Goal: Transaction & Acquisition: Purchase product/service

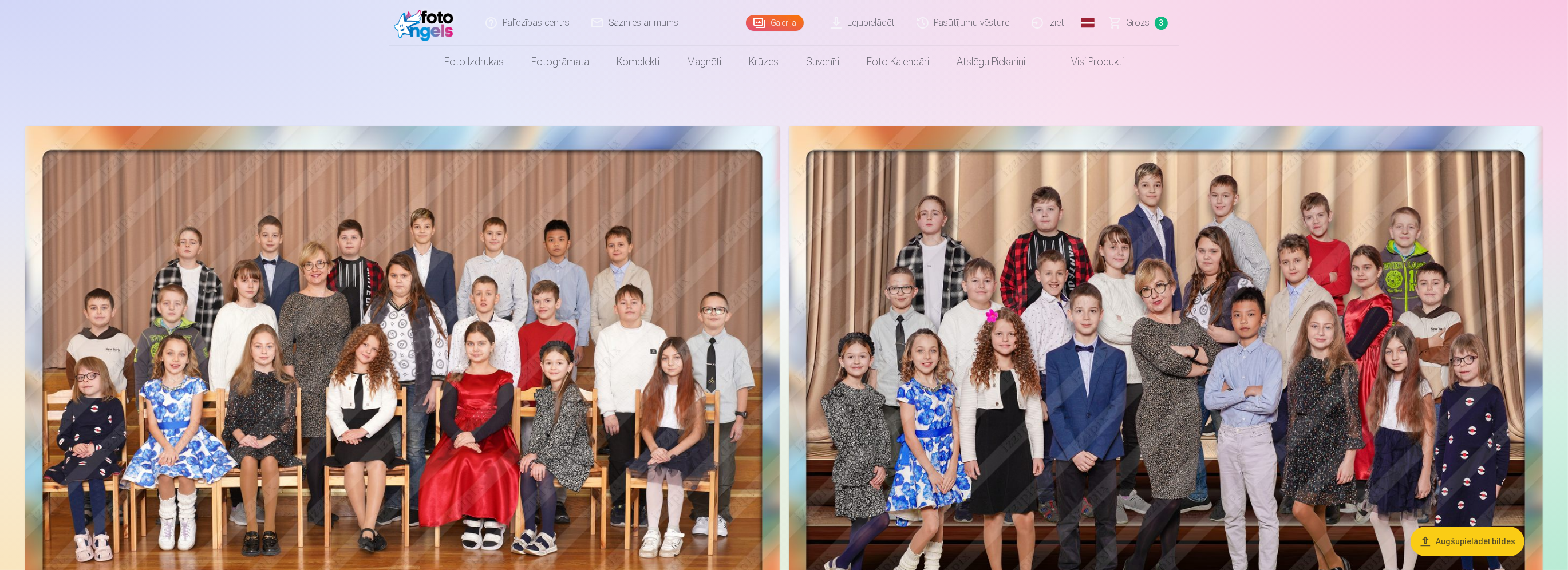
click at [1151, 23] on link "Grozs 3" at bounding box center [1139, 22] width 80 height 46
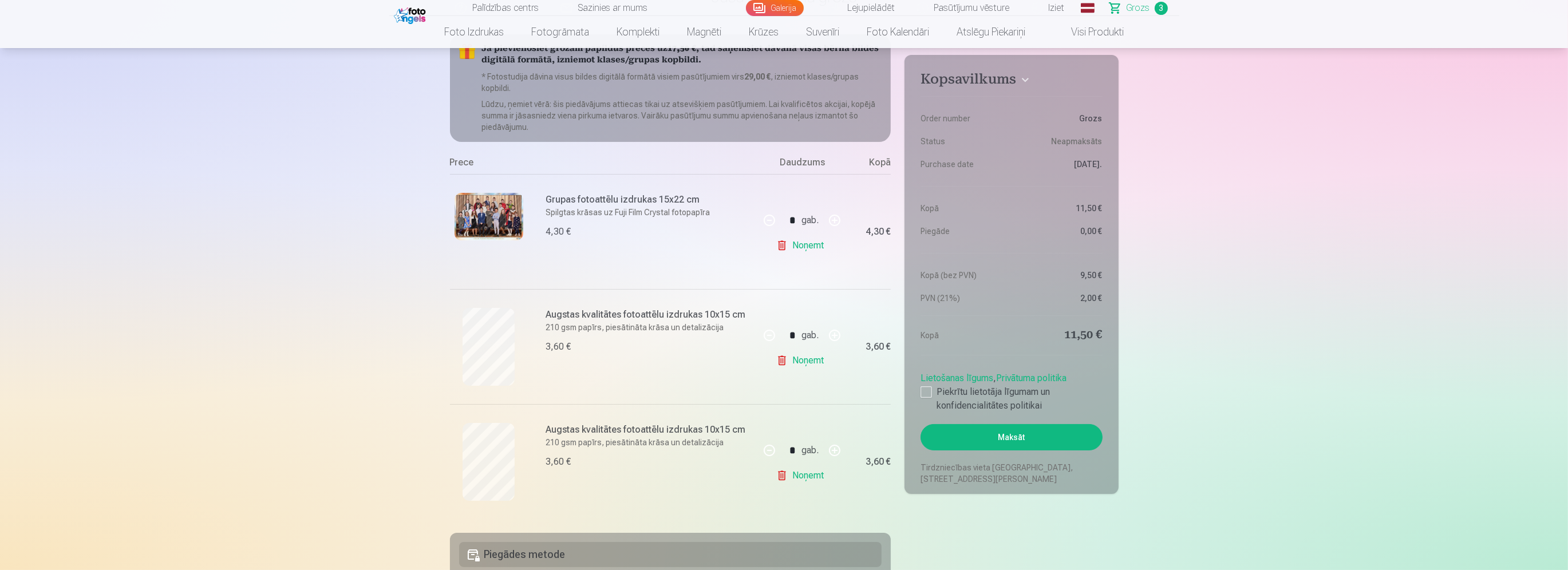
scroll to position [114, 0]
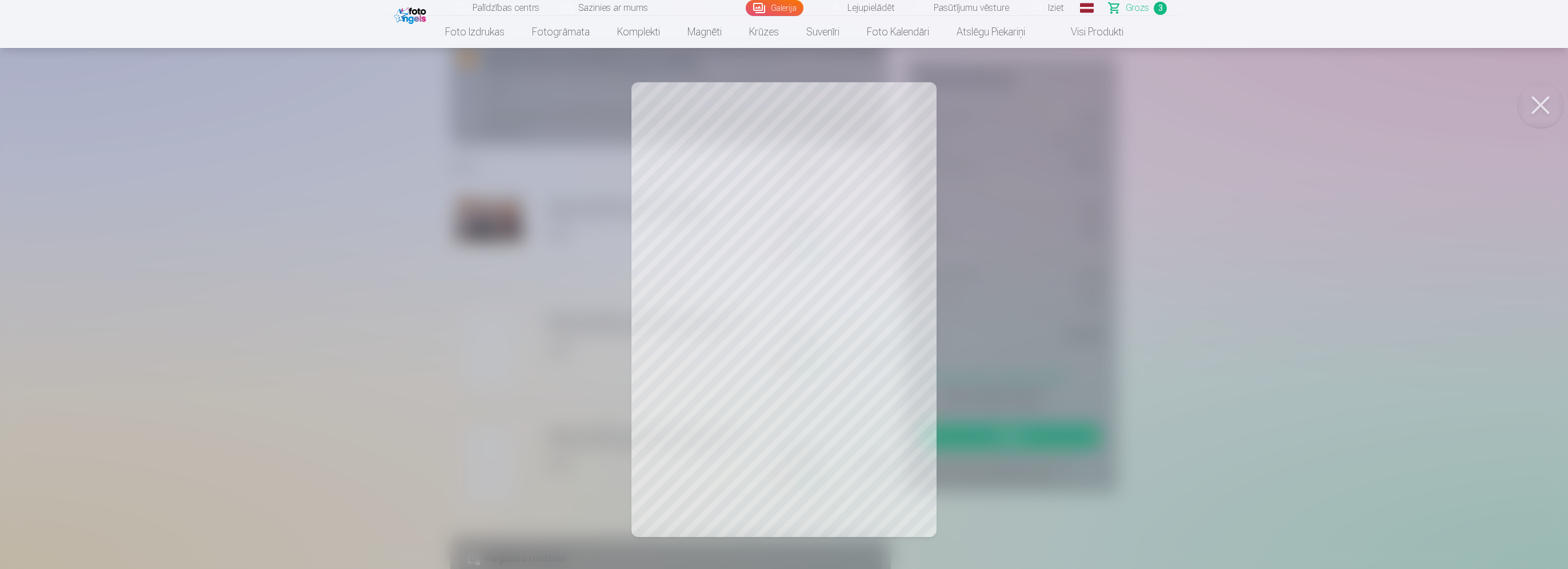
click at [1191, 241] on div at bounding box center [784, 284] width 1568 height 569
click at [1305, 251] on div at bounding box center [784, 284] width 1568 height 569
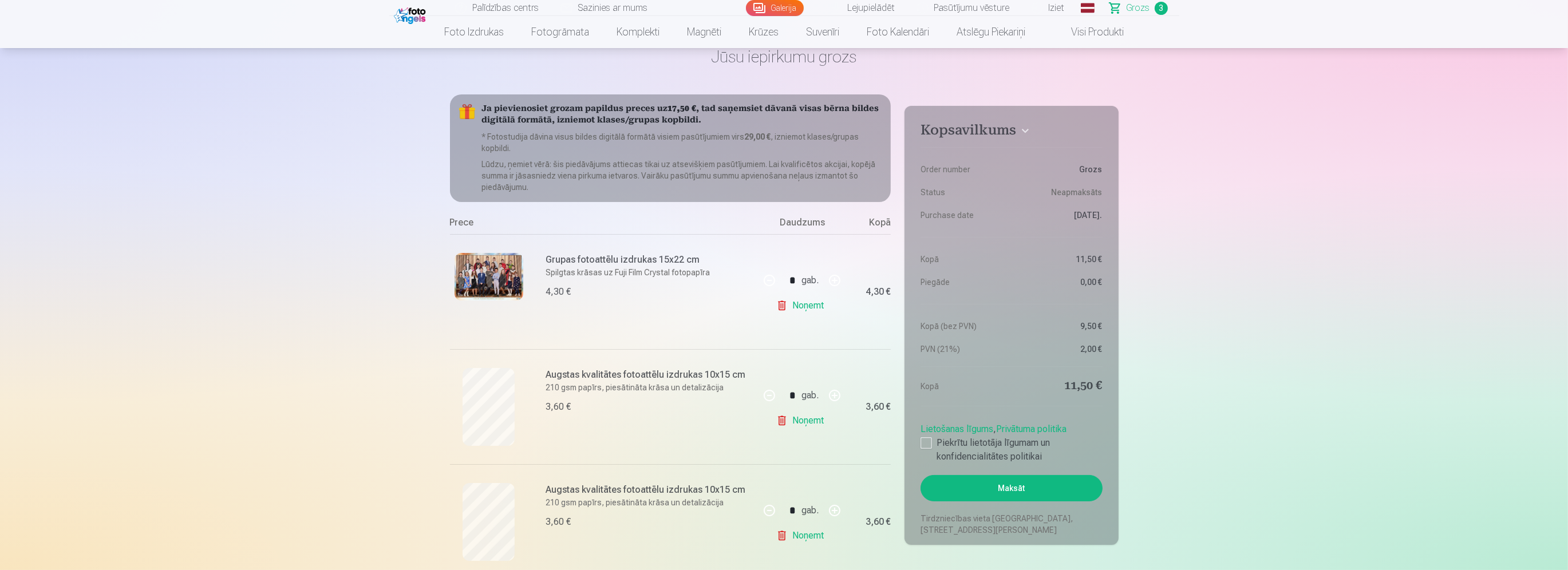
scroll to position [0, 0]
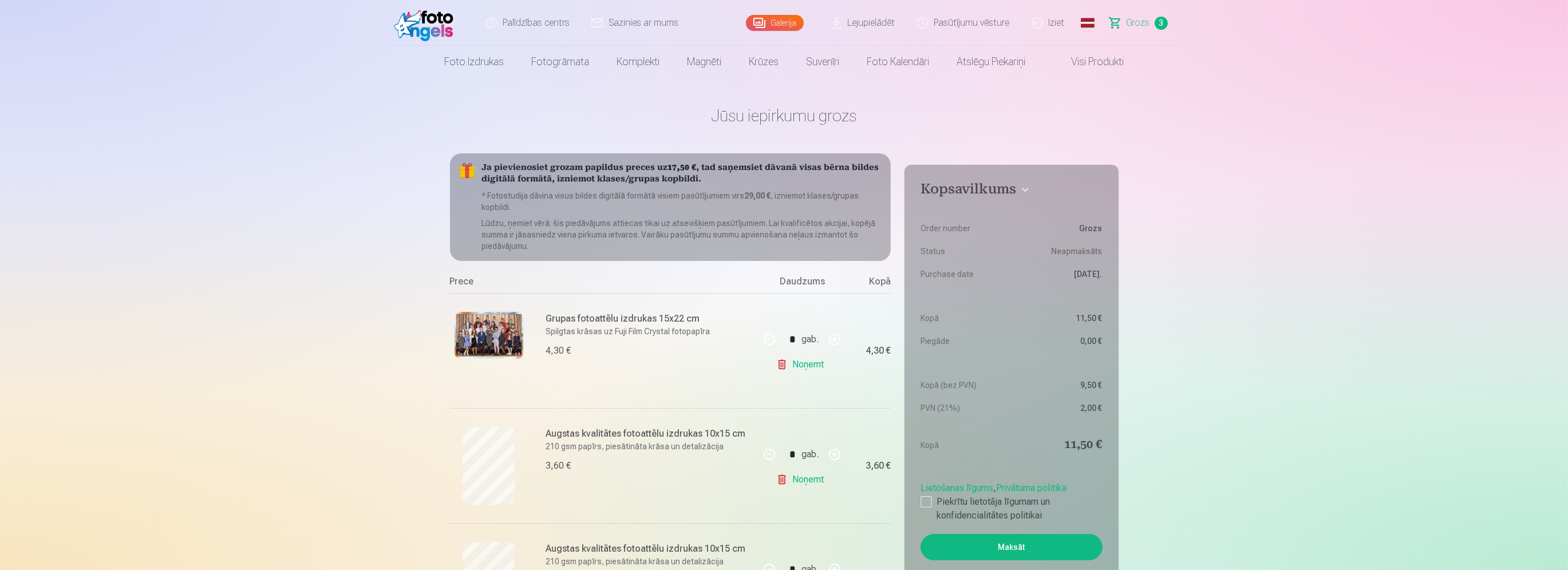
click at [777, 20] on link "Galerija" at bounding box center [775, 22] width 58 height 16
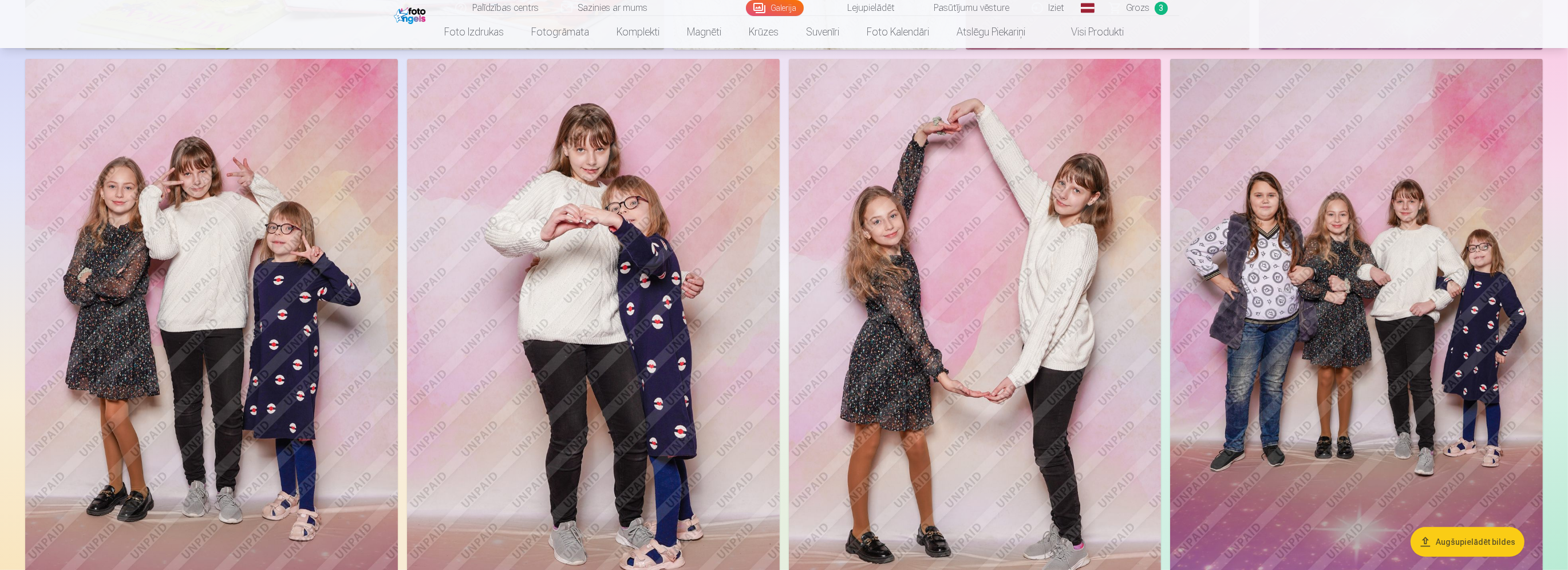
scroll to position [1030, 0]
click at [1420, 331] on img at bounding box center [1356, 338] width 373 height 559
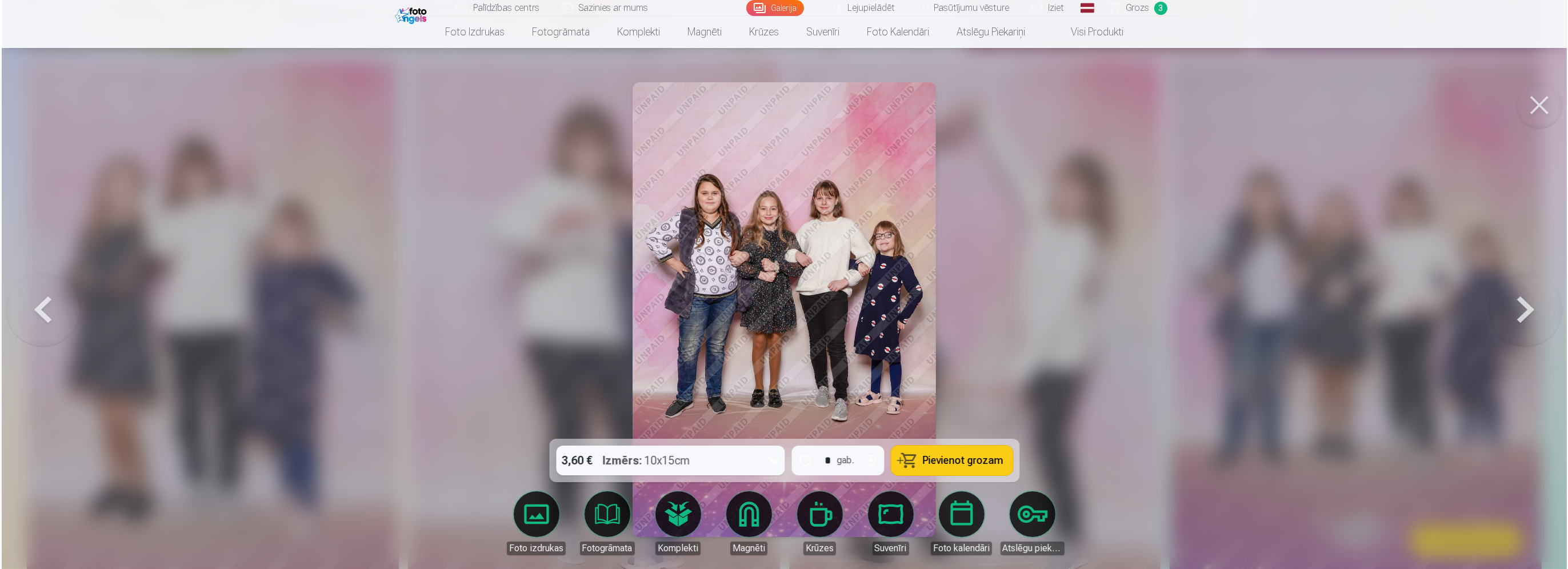
scroll to position [1029, 0]
click at [978, 460] on span "Pievienot grozam" at bounding box center [963, 460] width 81 height 10
click at [1248, 377] on div at bounding box center [784, 284] width 1568 height 569
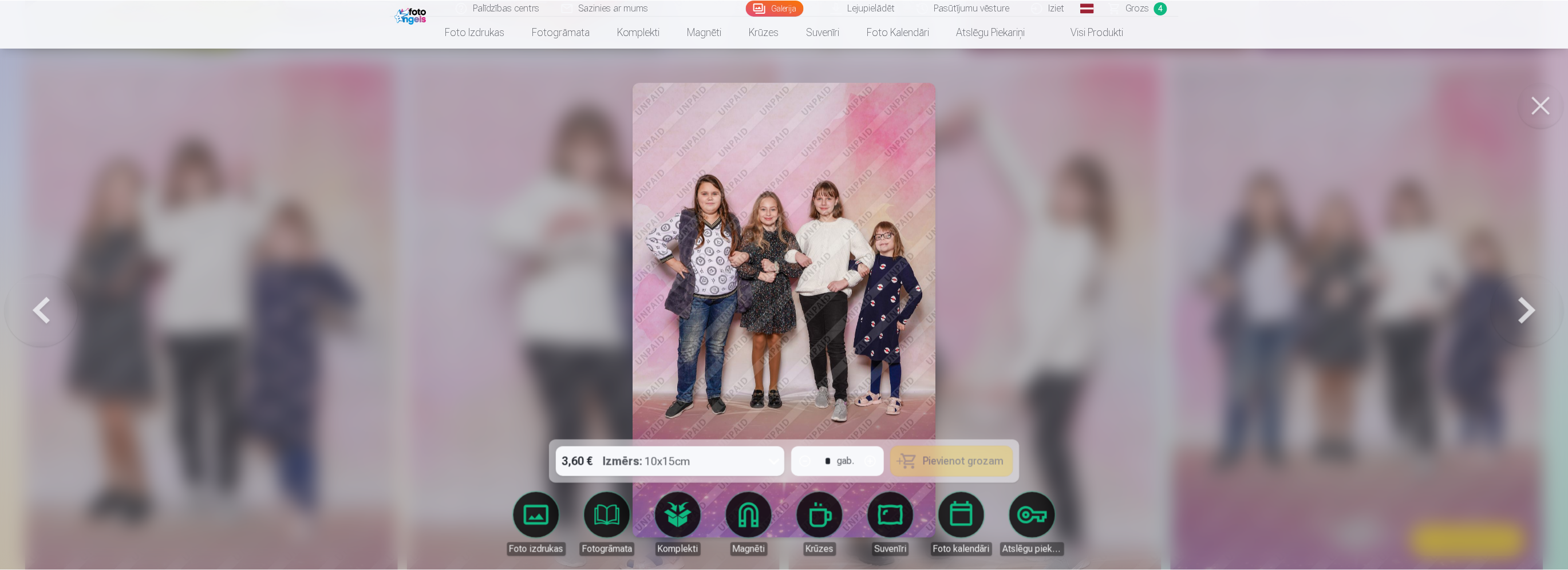
scroll to position [1030, 0]
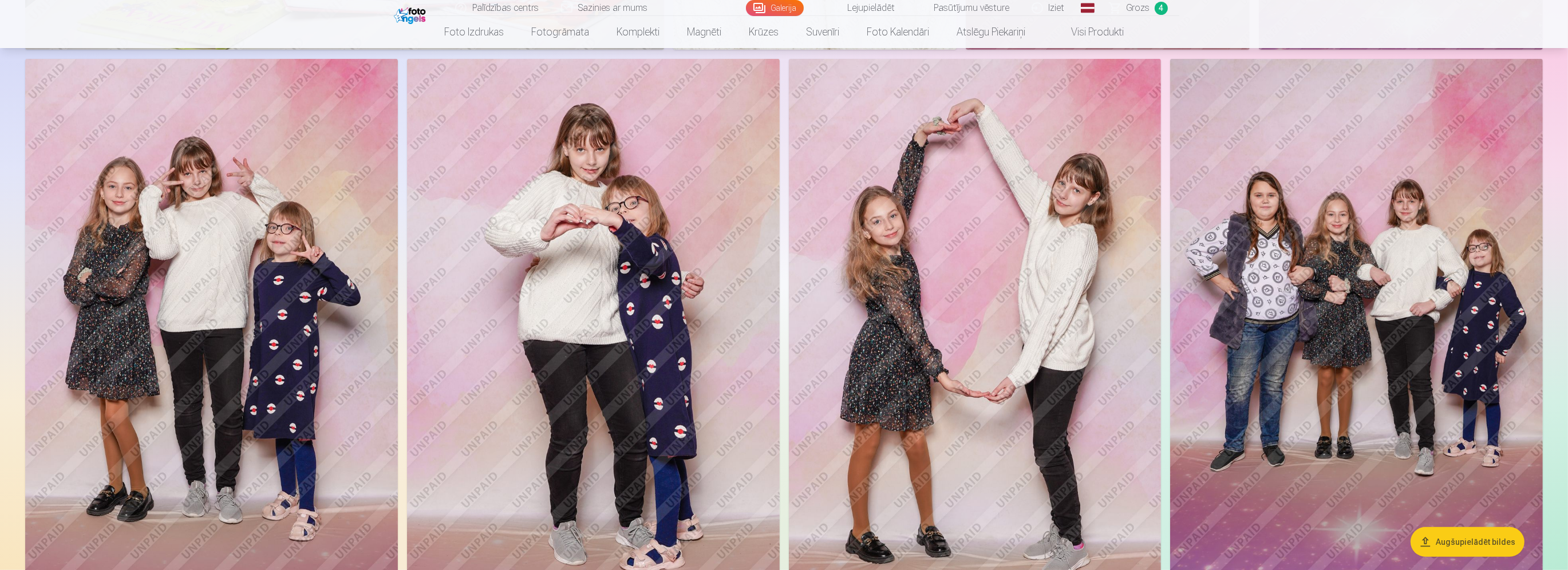
click at [217, 327] on img at bounding box center [211, 338] width 373 height 559
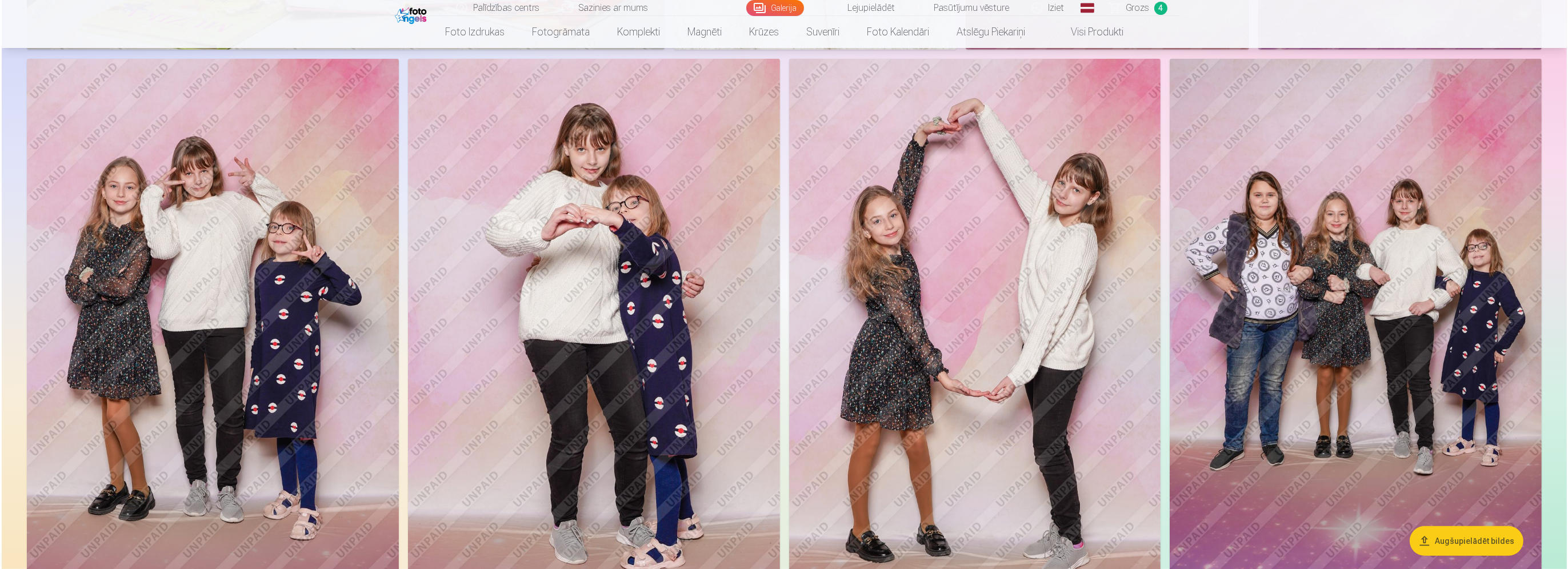
scroll to position [1029, 0]
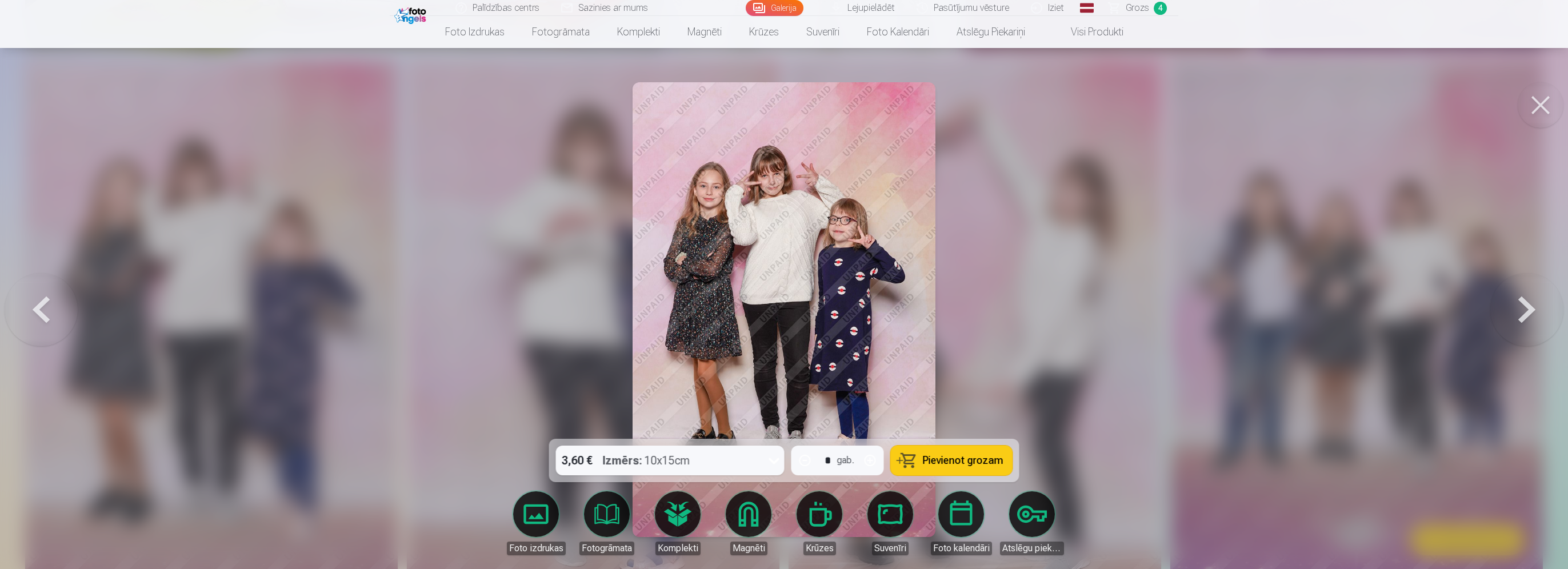
click at [961, 458] on span "Pievienot grozam" at bounding box center [963, 460] width 81 height 10
click at [1187, 333] on div at bounding box center [784, 284] width 1568 height 569
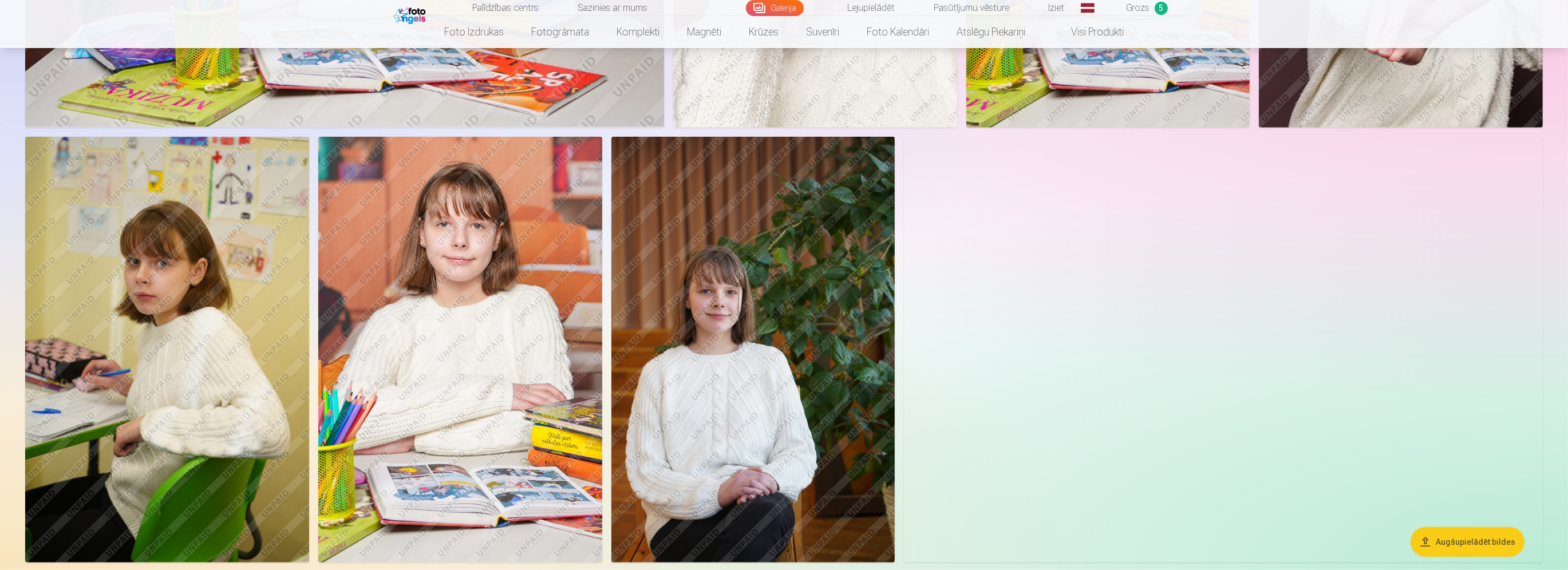
scroll to position [1888, 0]
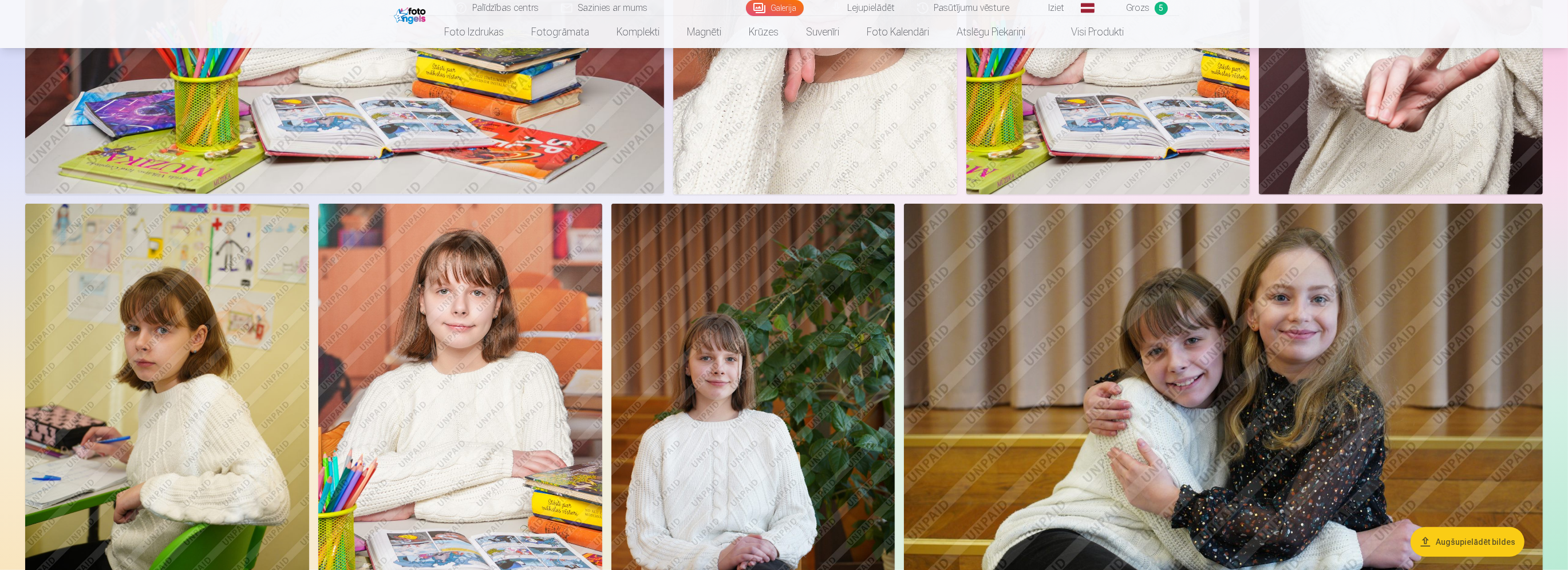
click at [462, 347] on img at bounding box center [460, 416] width 284 height 426
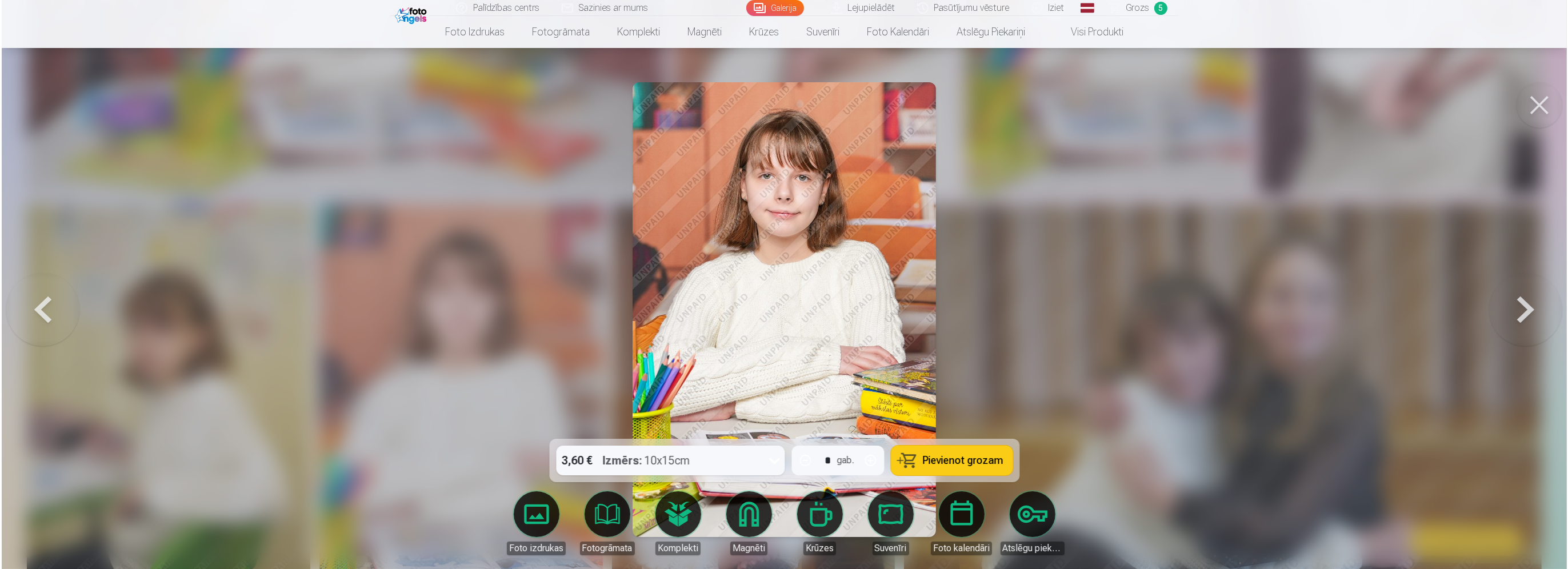
scroll to position [1887, 0]
click at [1173, 377] on div at bounding box center [784, 284] width 1568 height 569
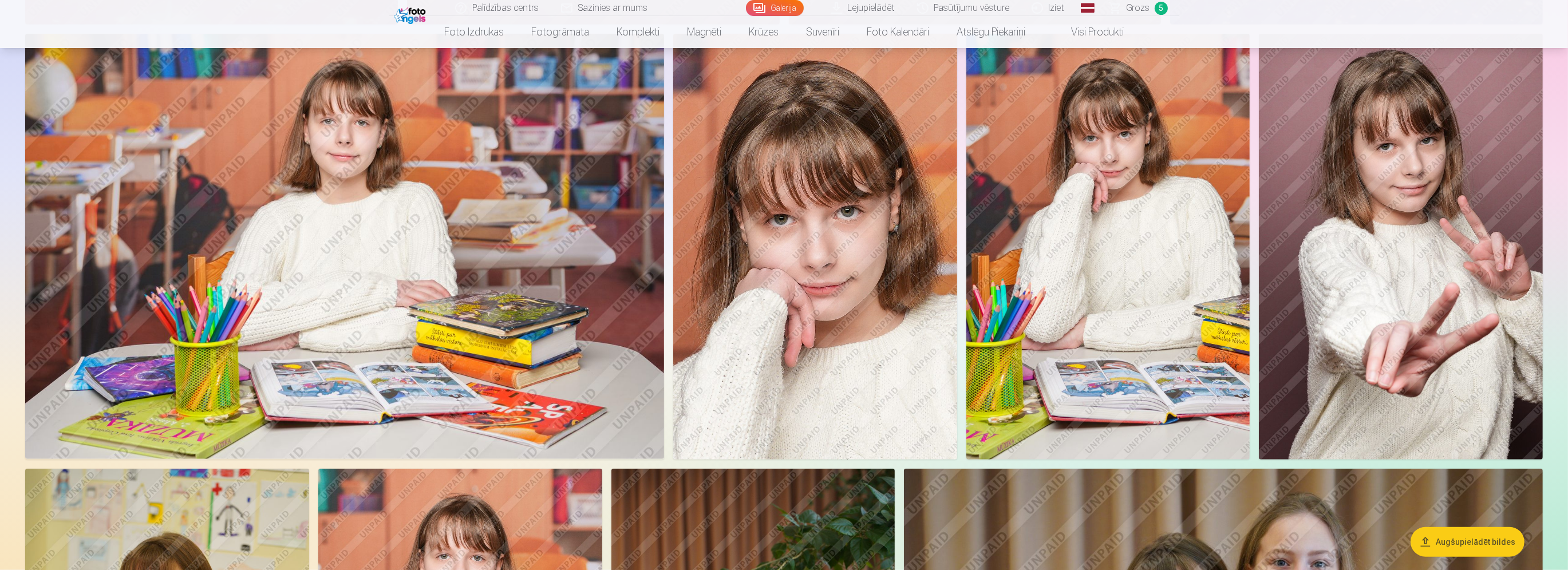
scroll to position [1602, 0]
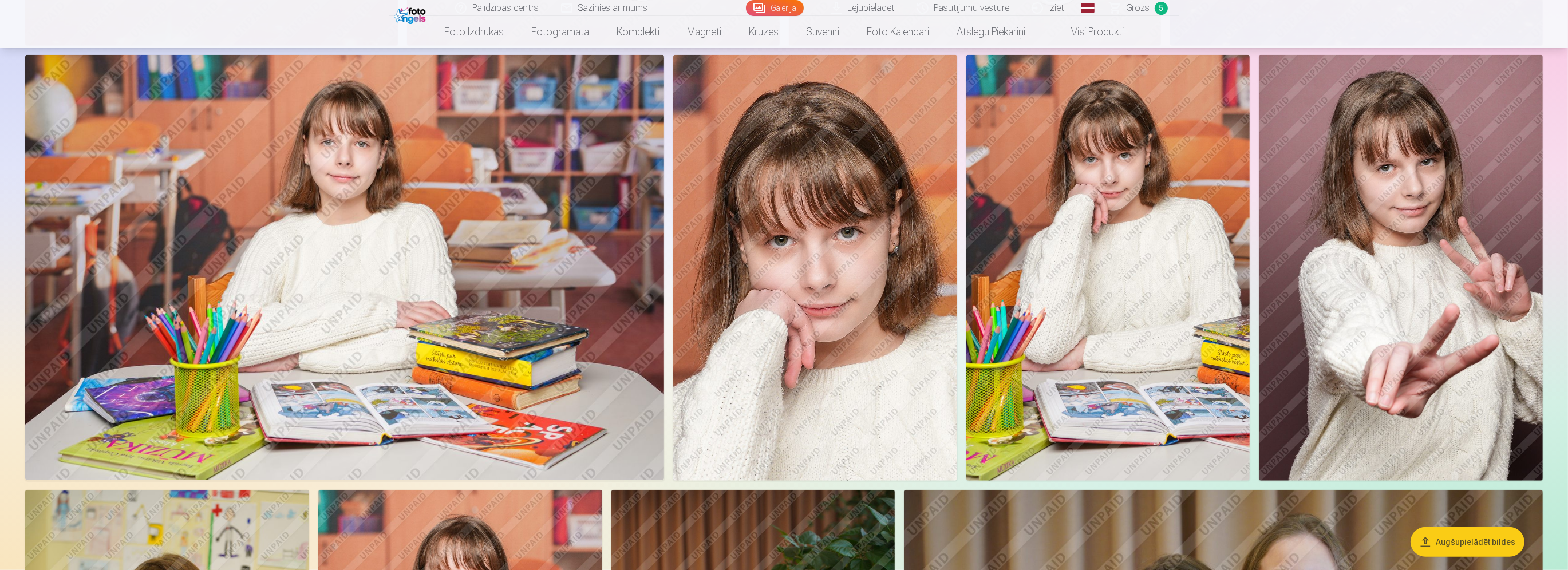
click at [1127, 266] on img at bounding box center [1108, 267] width 284 height 426
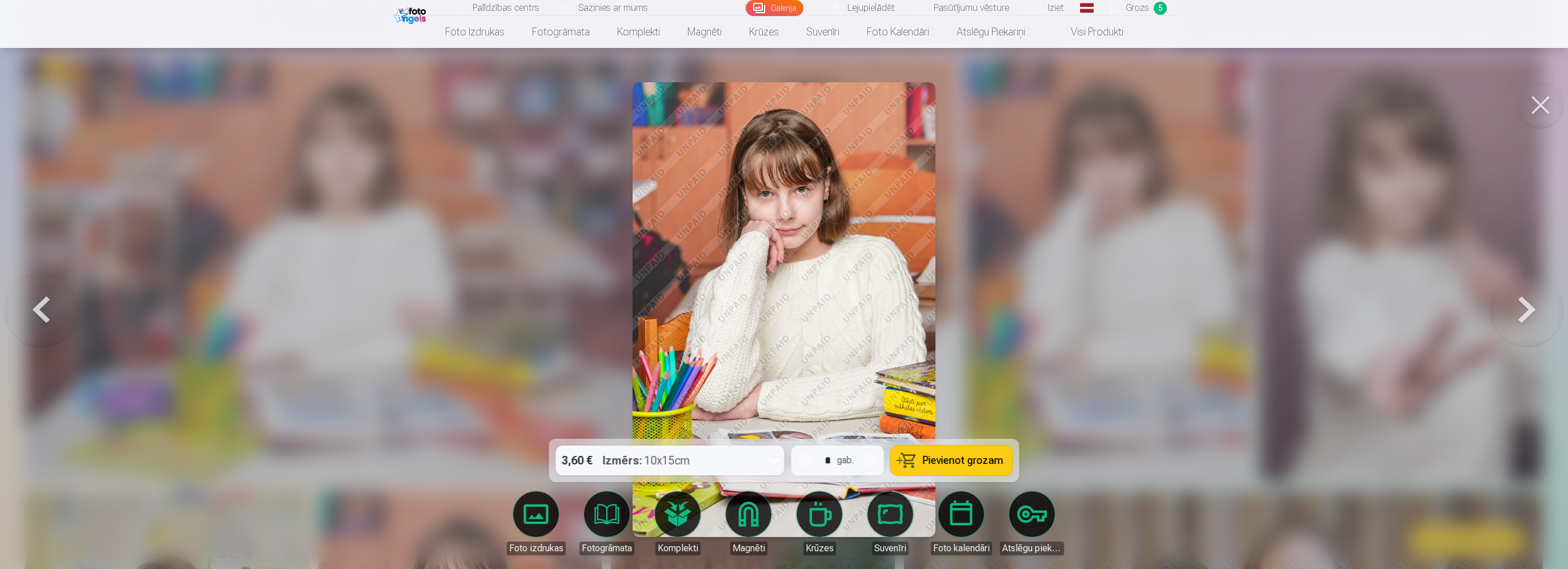
click at [964, 452] on button "Pievienot grozam" at bounding box center [952, 460] width 122 height 29
click at [1304, 393] on div at bounding box center [784, 284] width 1568 height 569
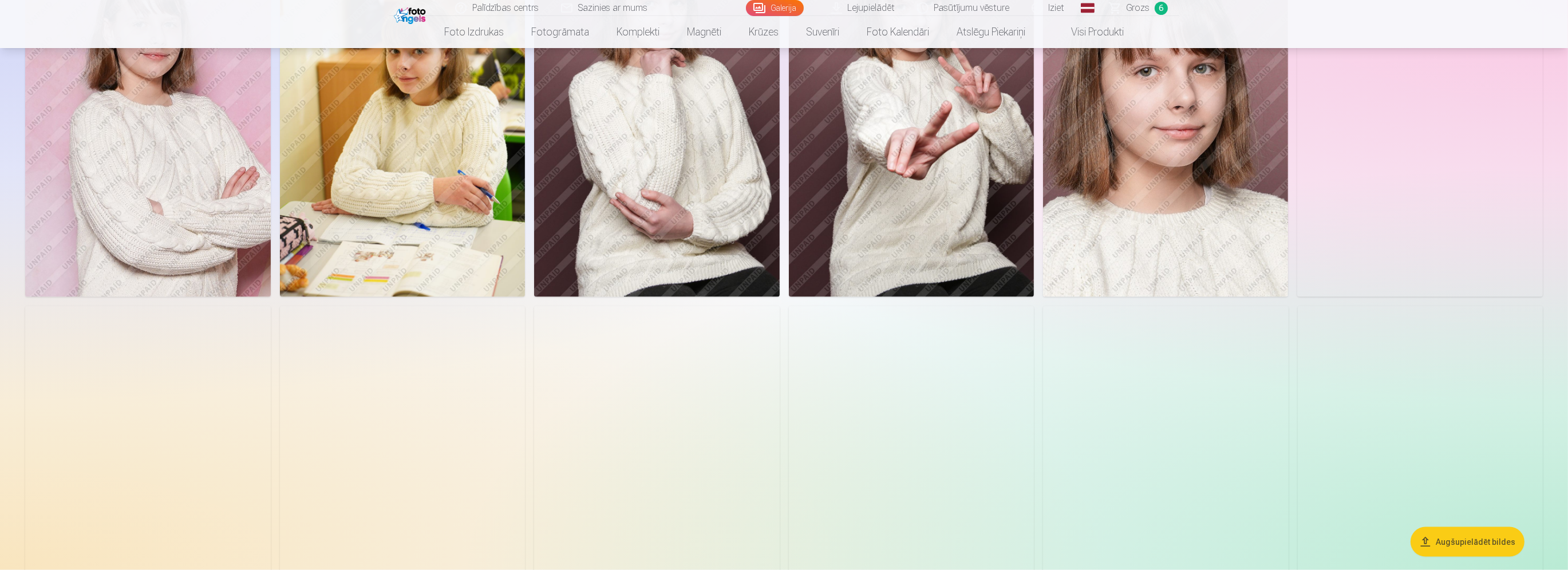
scroll to position [2861, 0]
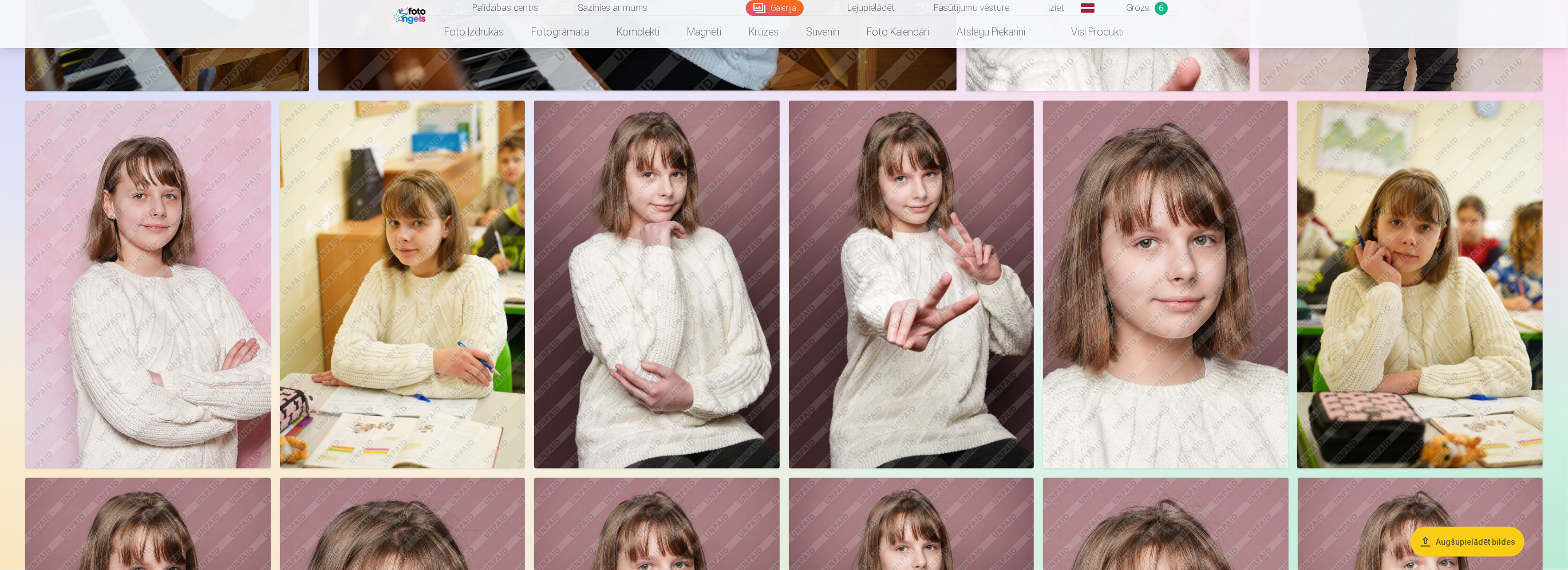
click at [385, 310] on img at bounding box center [403, 285] width 246 height 368
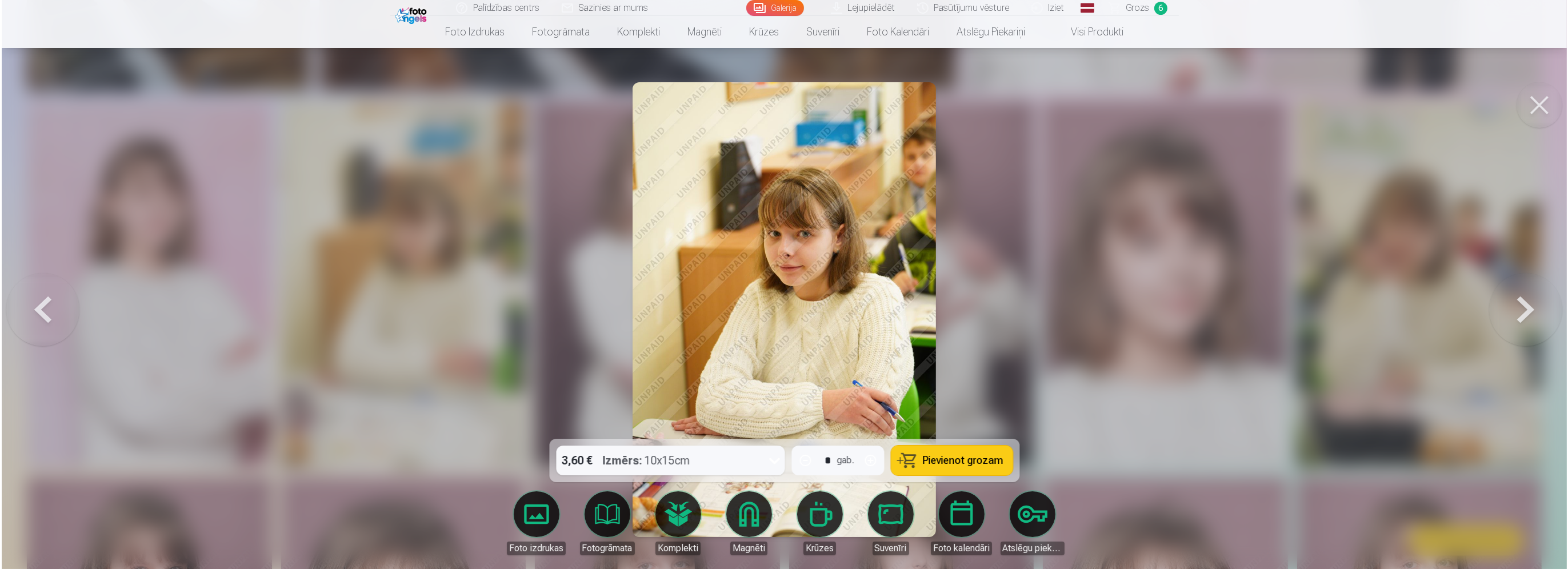
scroll to position [2860, 0]
click at [967, 470] on button "Pievienot grozam" at bounding box center [952, 460] width 122 height 29
click at [1165, 283] on div at bounding box center [784, 284] width 1568 height 569
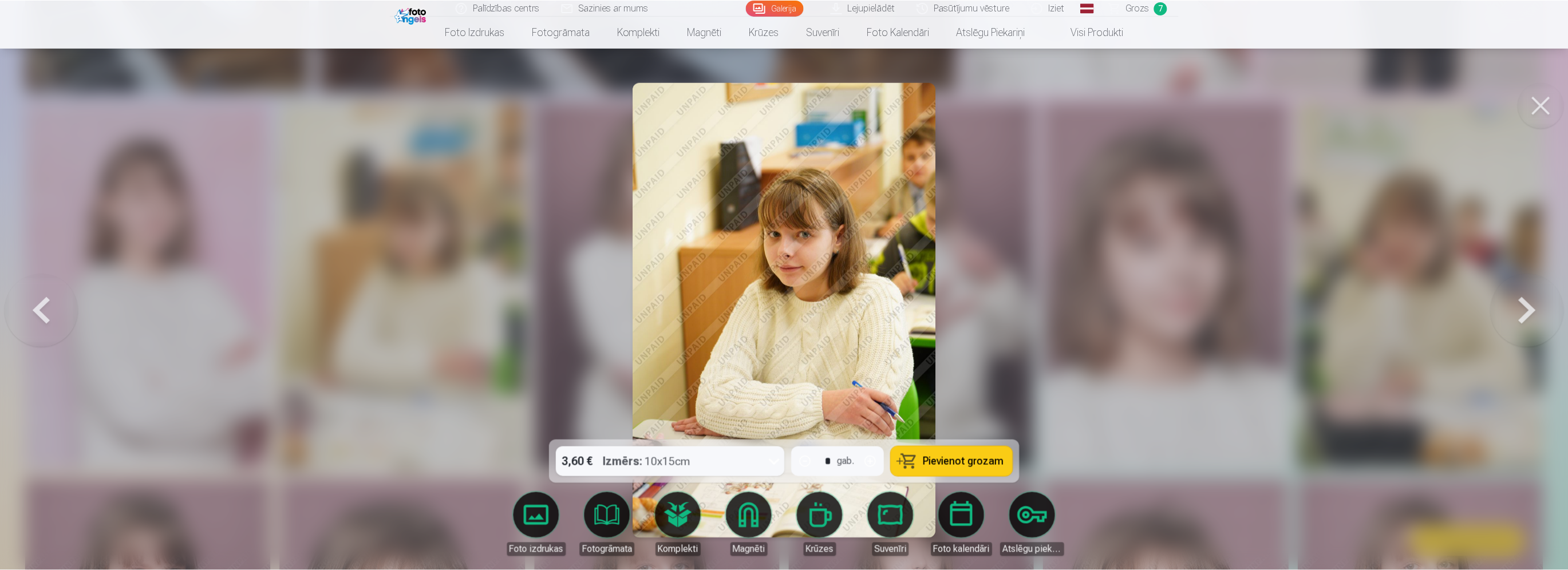
scroll to position [2861, 0]
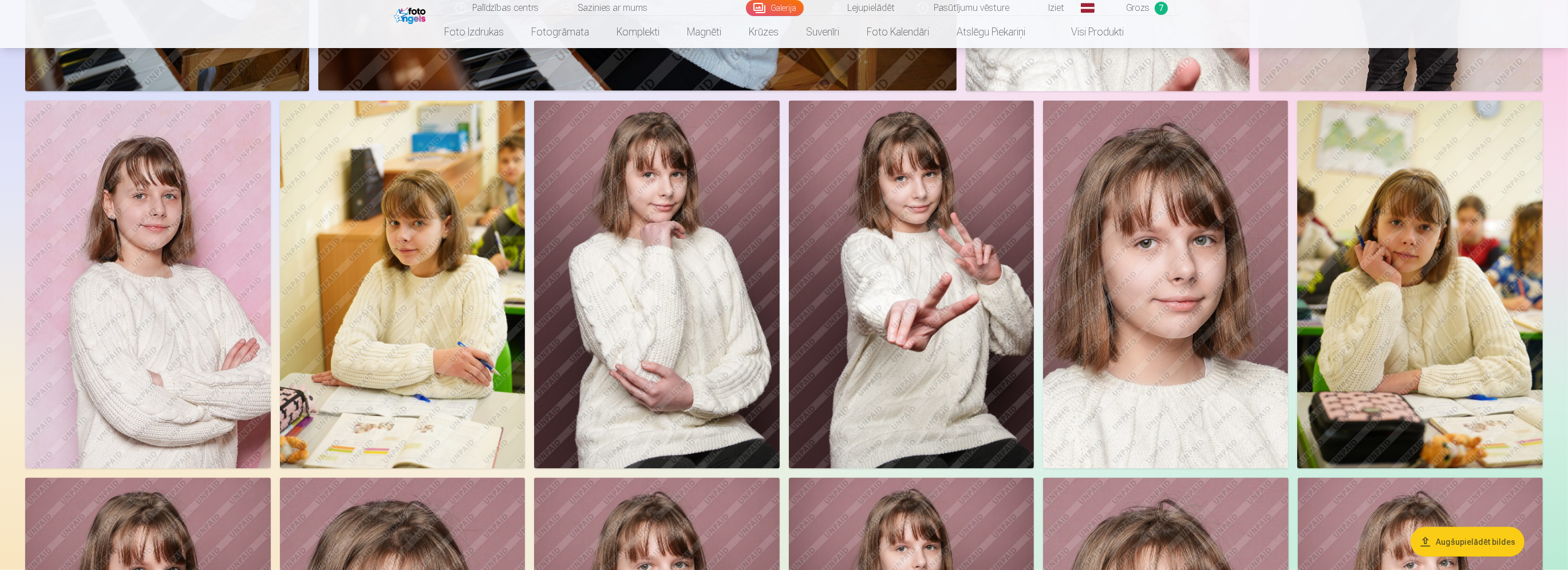
click at [1454, 225] on img at bounding box center [1420, 285] width 246 height 368
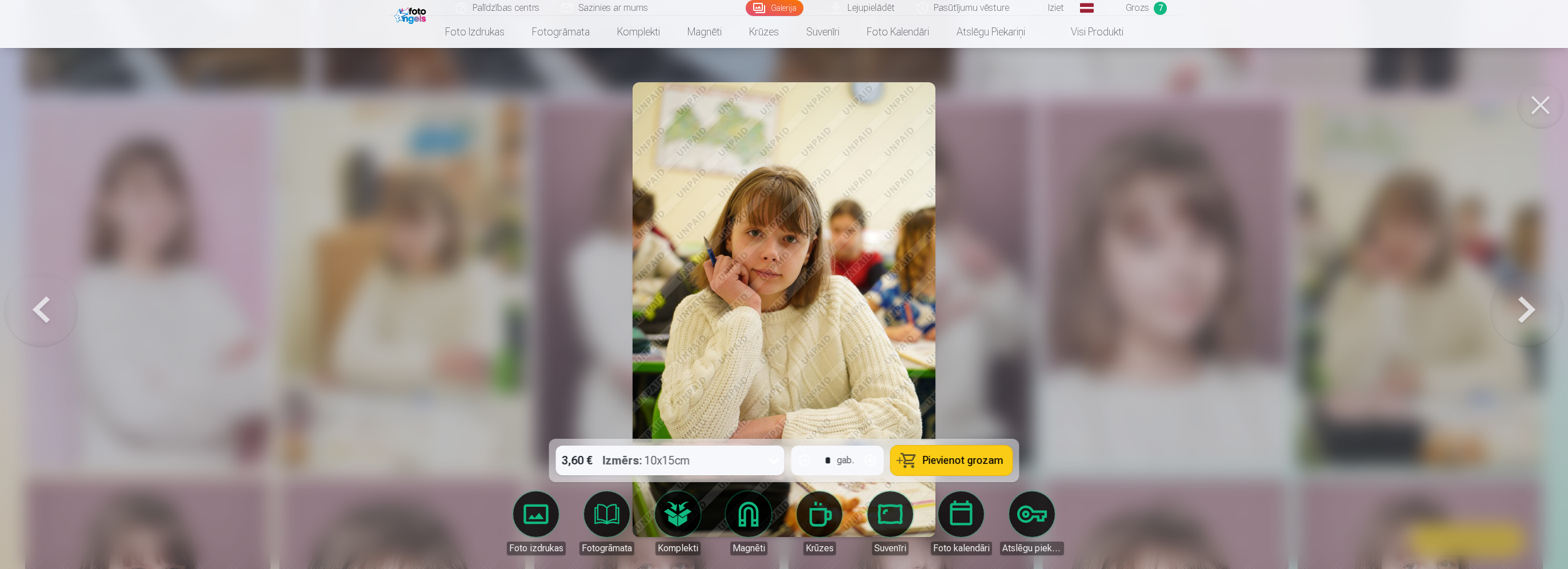
click at [978, 458] on span "Pievienot grozam" at bounding box center [963, 460] width 81 height 10
click at [1241, 333] on div at bounding box center [784, 284] width 1568 height 569
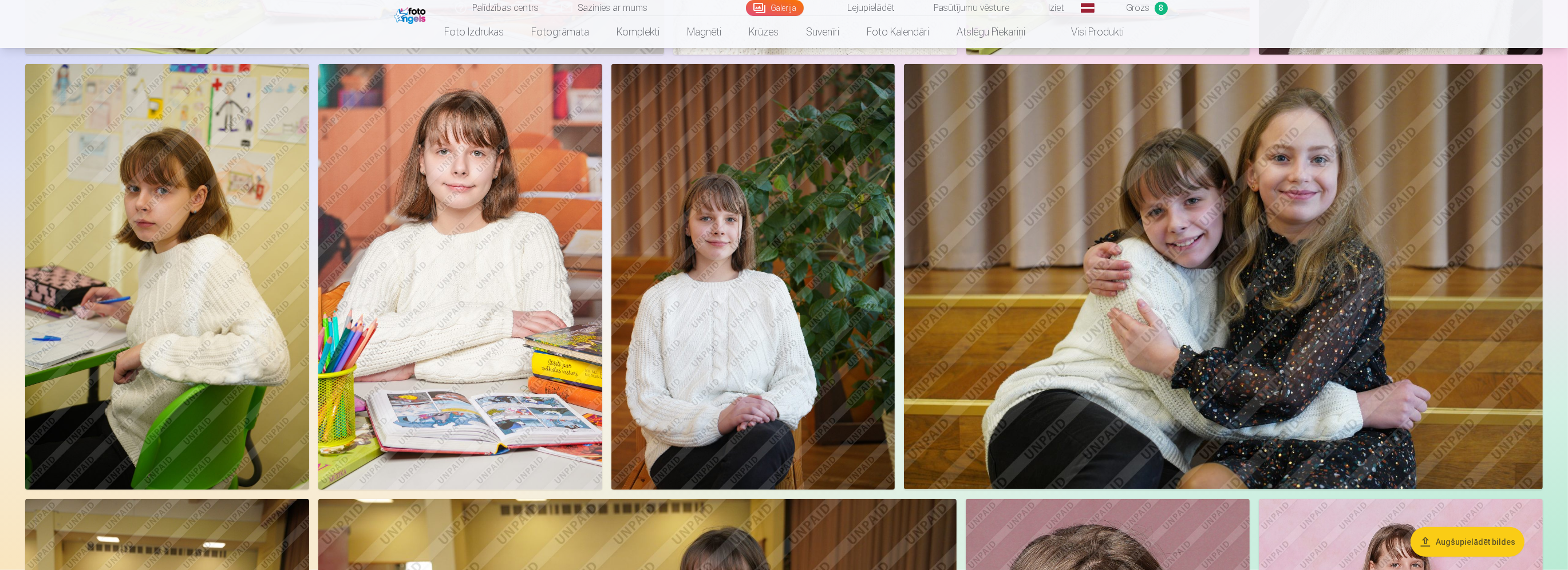
scroll to position [1945, 0]
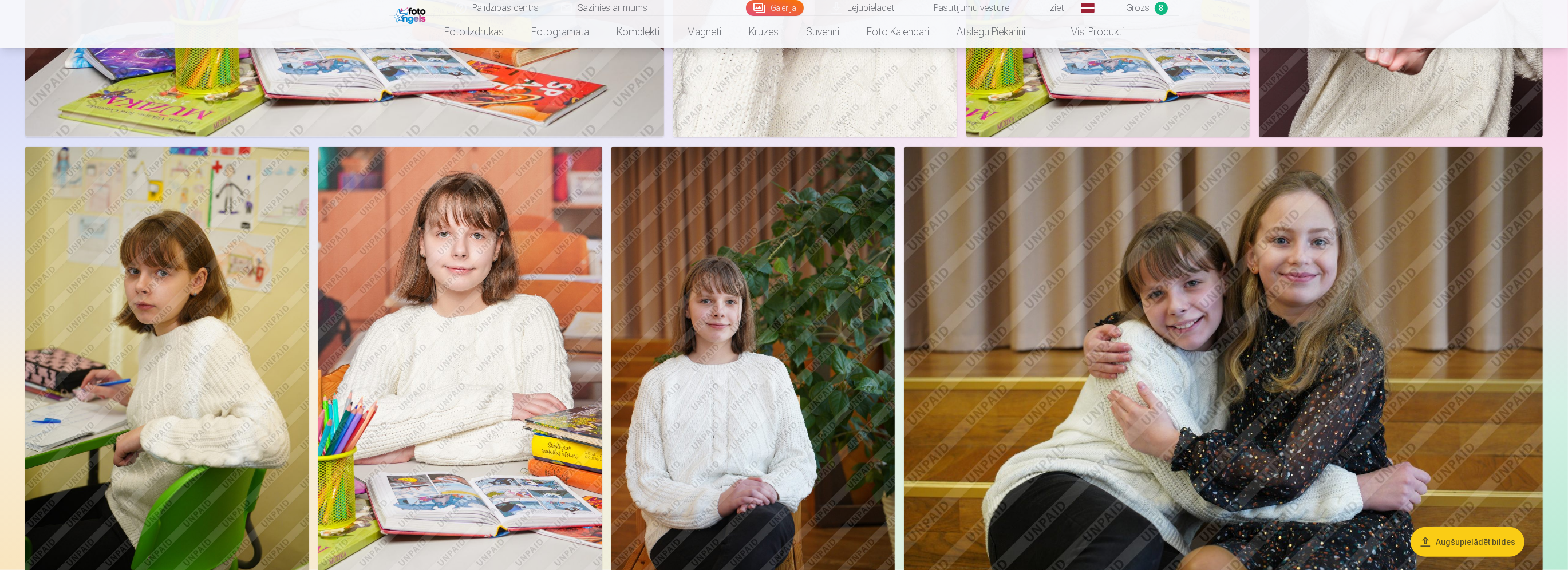
click at [1432, 286] on img at bounding box center [1223, 359] width 639 height 425
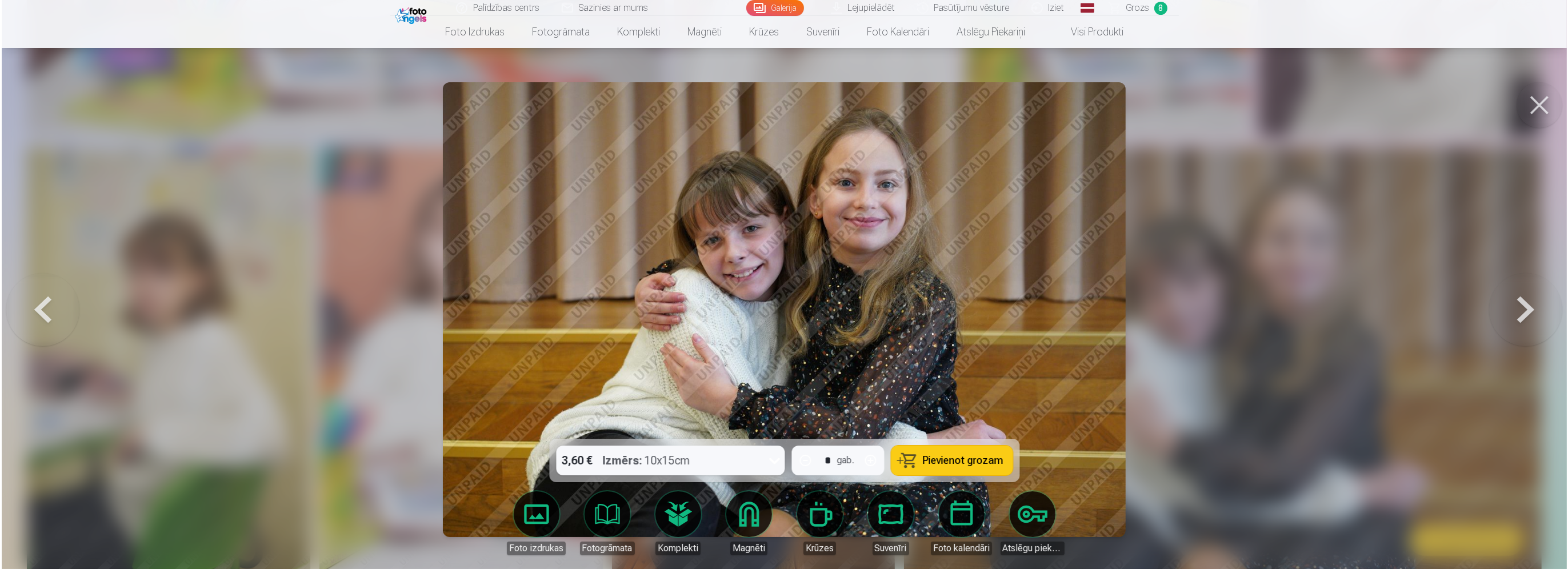
scroll to position [1944, 0]
click at [904, 455] on button "Pievienot grozam" at bounding box center [952, 460] width 122 height 29
click at [1285, 281] on div at bounding box center [784, 284] width 1568 height 569
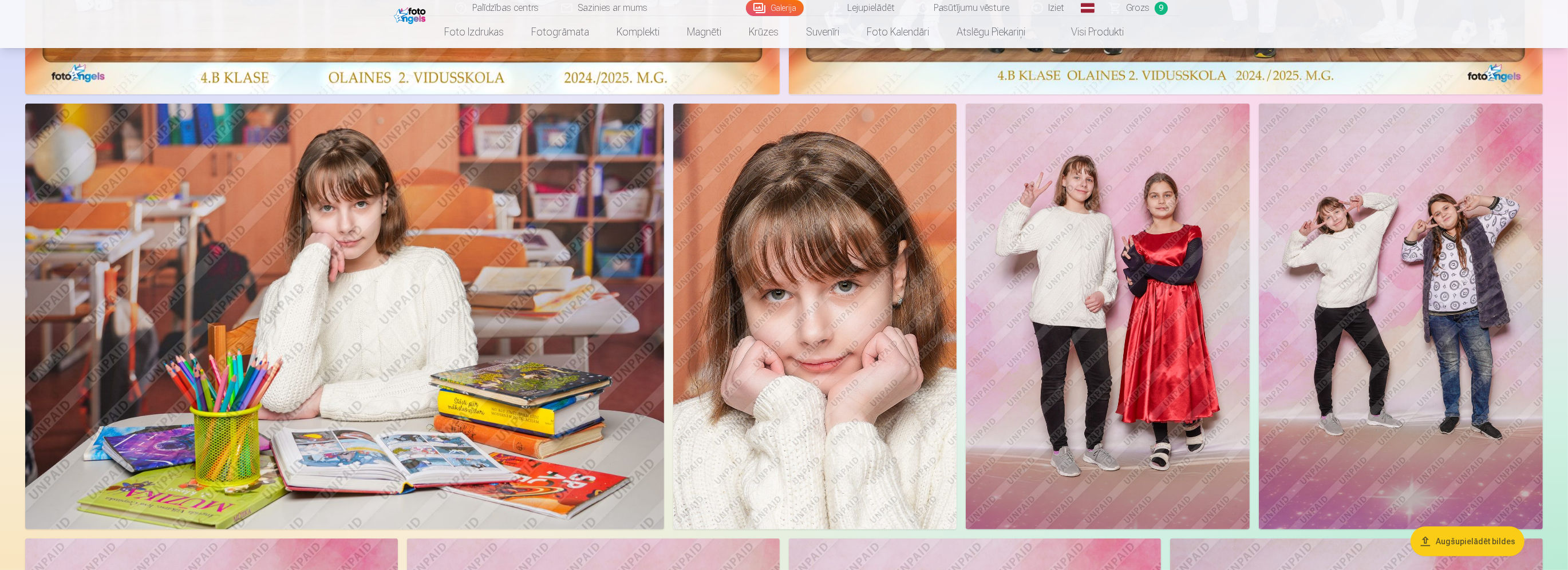
scroll to position [400, 0]
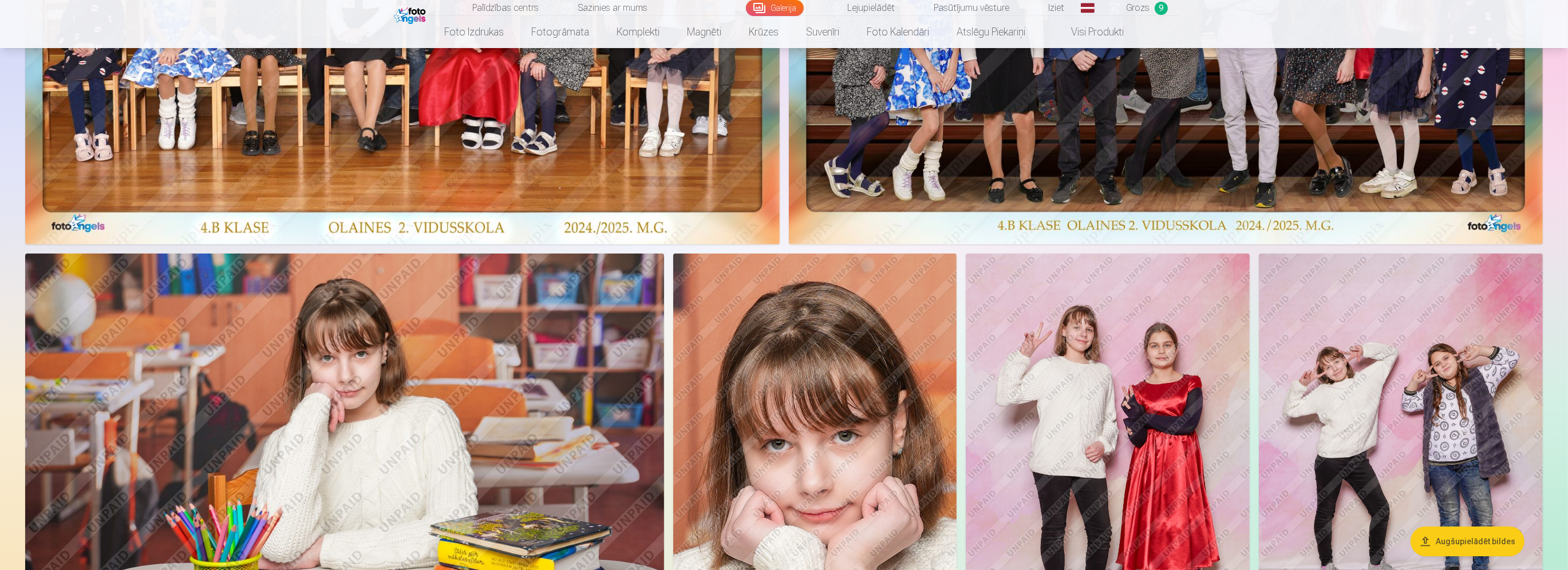
click at [1130, 8] on span "Grozs" at bounding box center [1138, 8] width 23 height 14
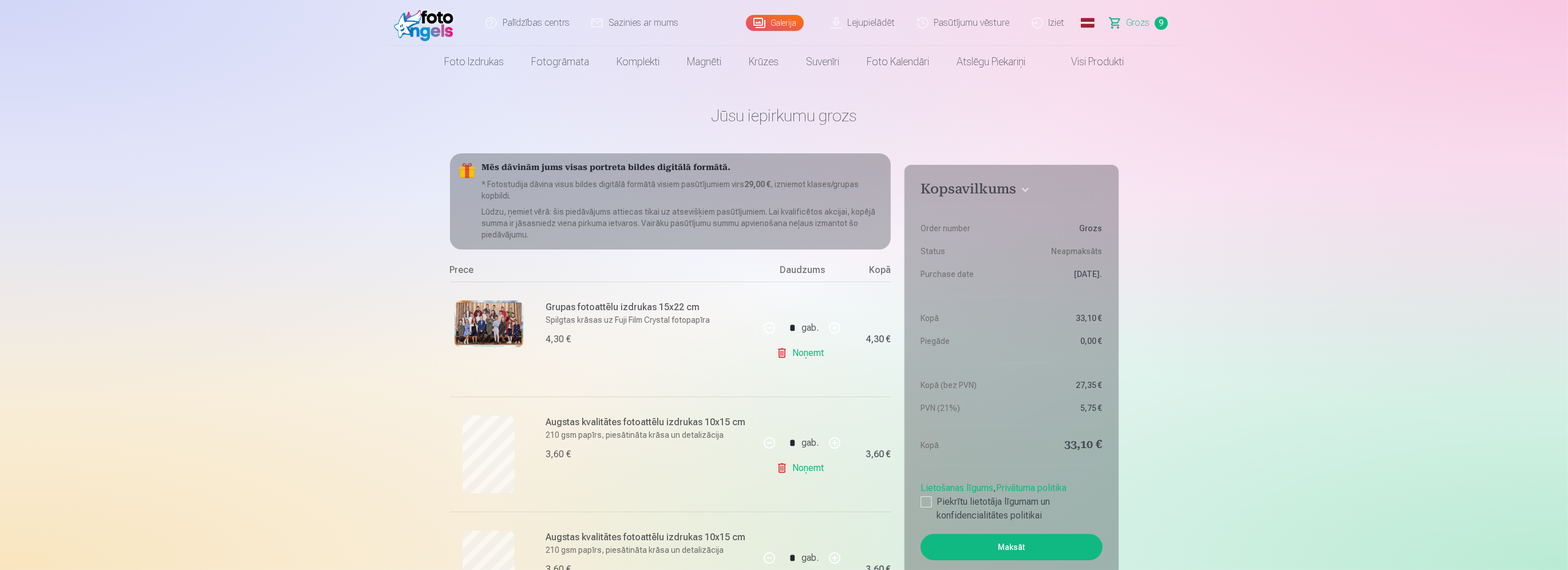
click at [797, 25] on link "Galerija" at bounding box center [775, 22] width 58 height 16
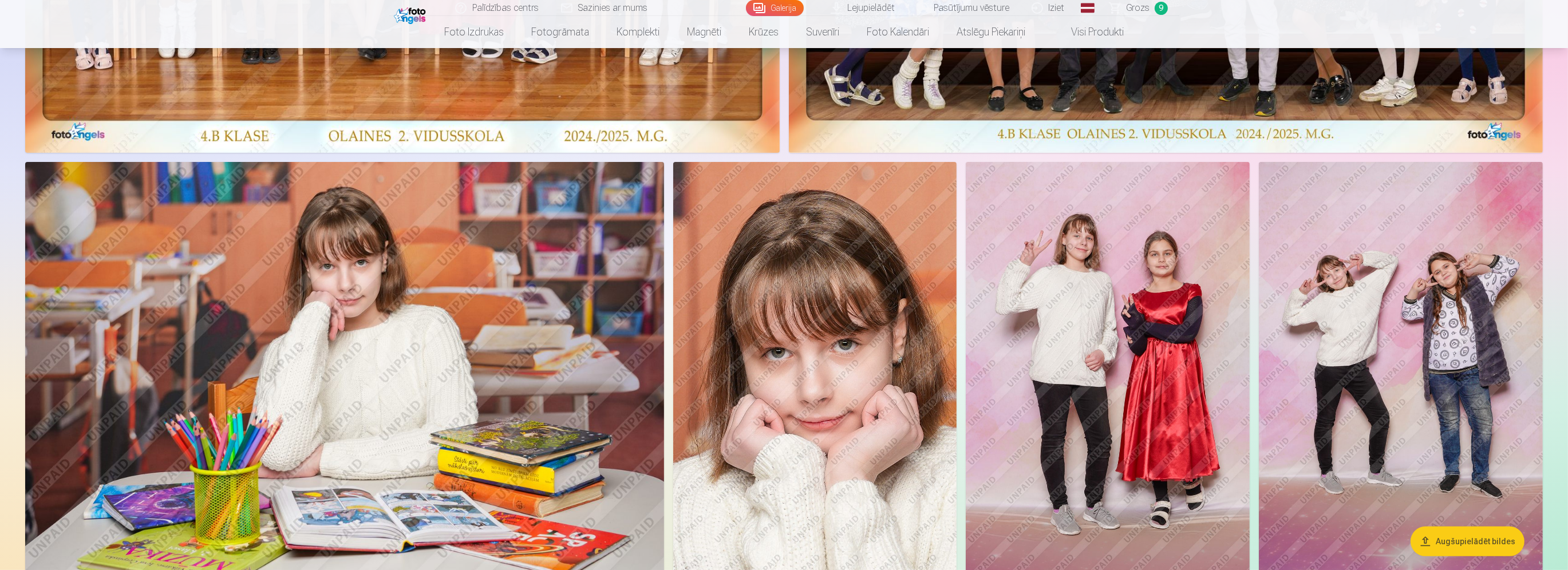
scroll to position [630, 0]
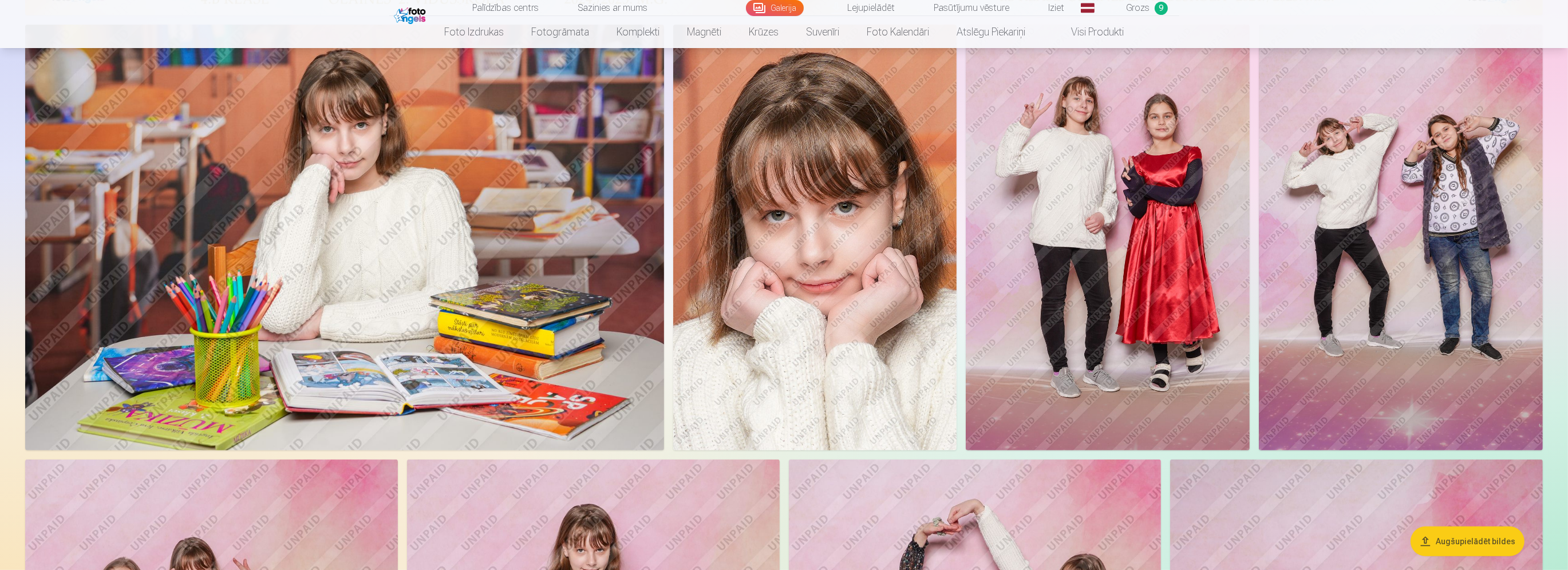
click at [523, 250] on img at bounding box center [344, 237] width 639 height 425
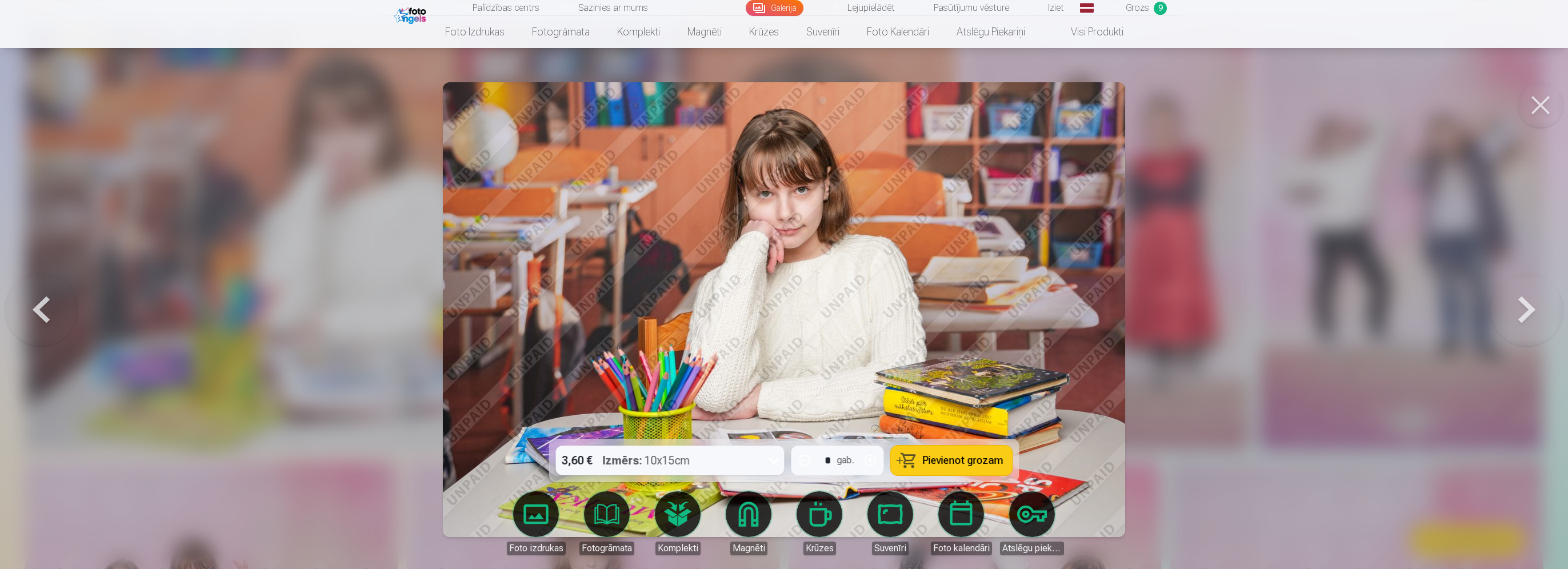
click at [942, 457] on span "Pievienot grozam" at bounding box center [963, 460] width 81 height 10
click at [1305, 288] on div at bounding box center [784, 284] width 1568 height 569
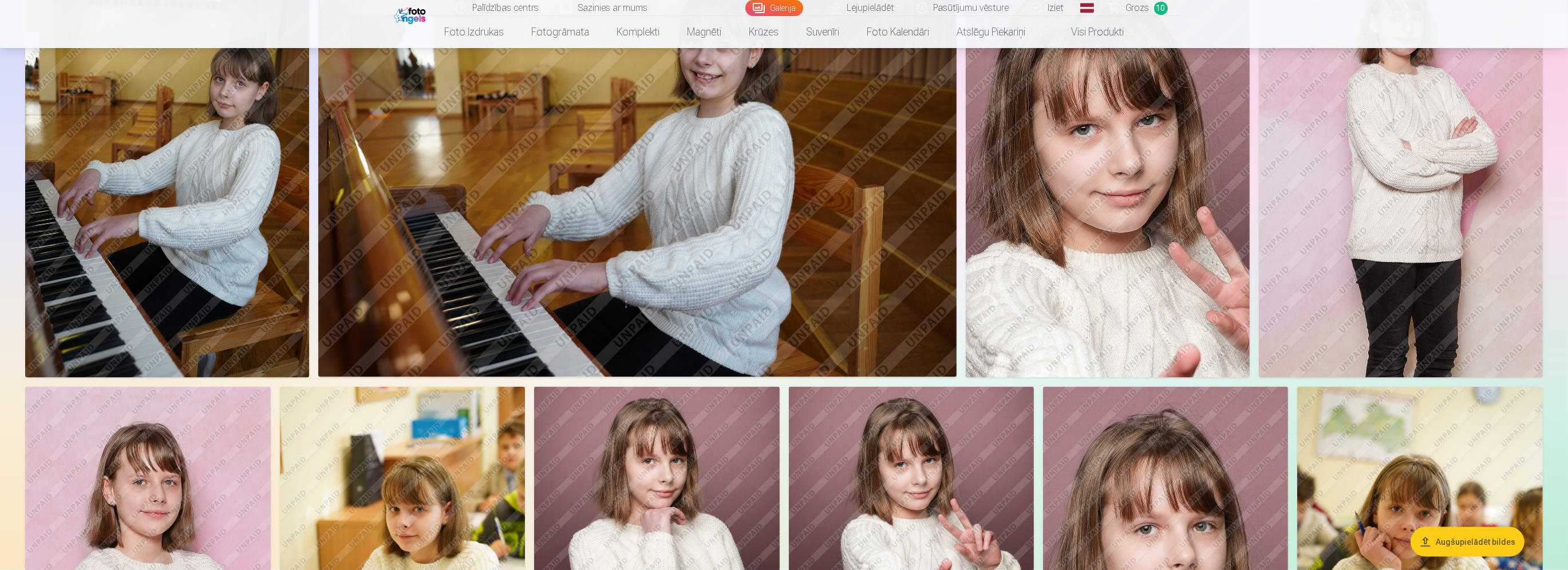
scroll to position [2460, 0]
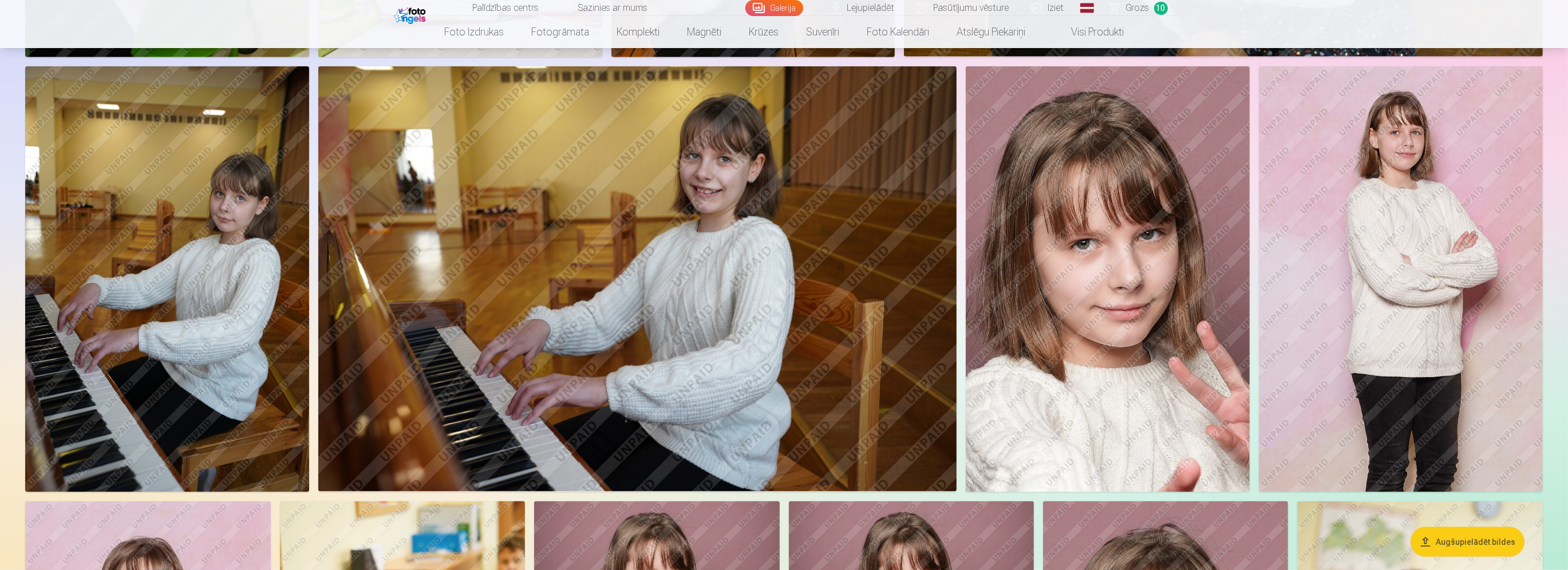
click at [770, 326] on img at bounding box center [638, 279] width 639 height 425
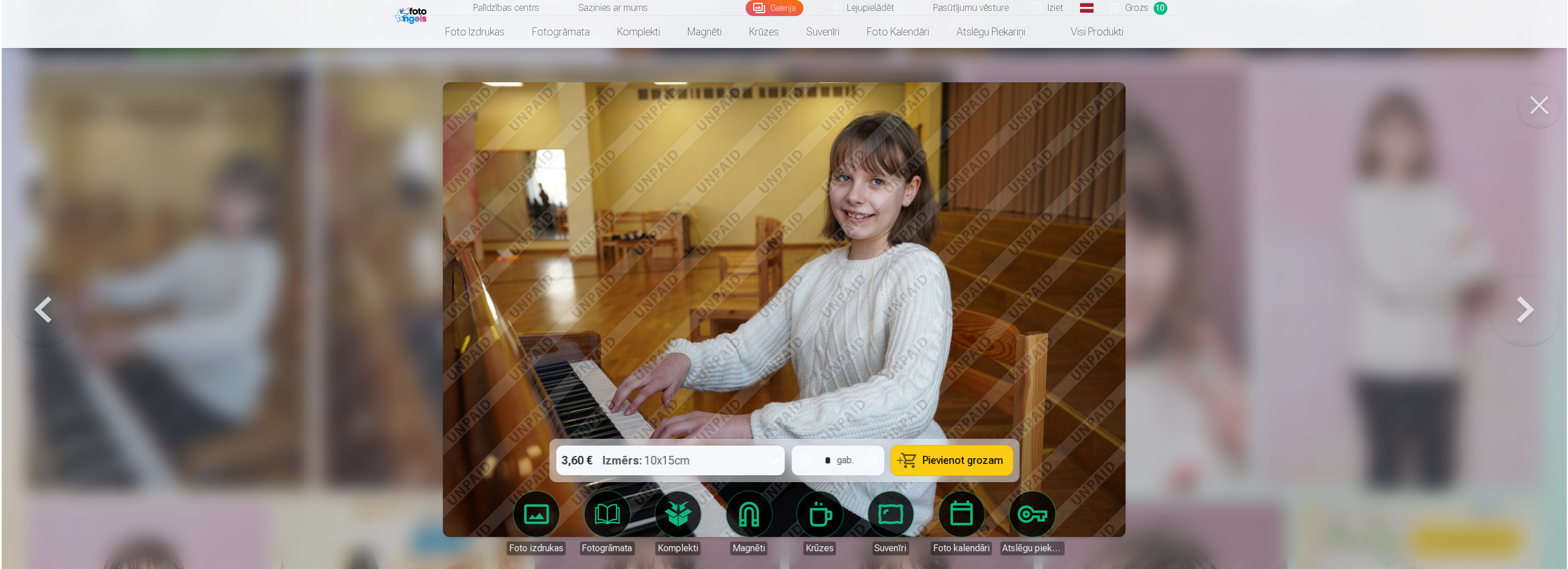
scroll to position [2459, 0]
click at [971, 461] on span "Pievienot grozam" at bounding box center [963, 460] width 81 height 10
click at [1349, 304] on div at bounding box center [784, 284] width 1568 height 569
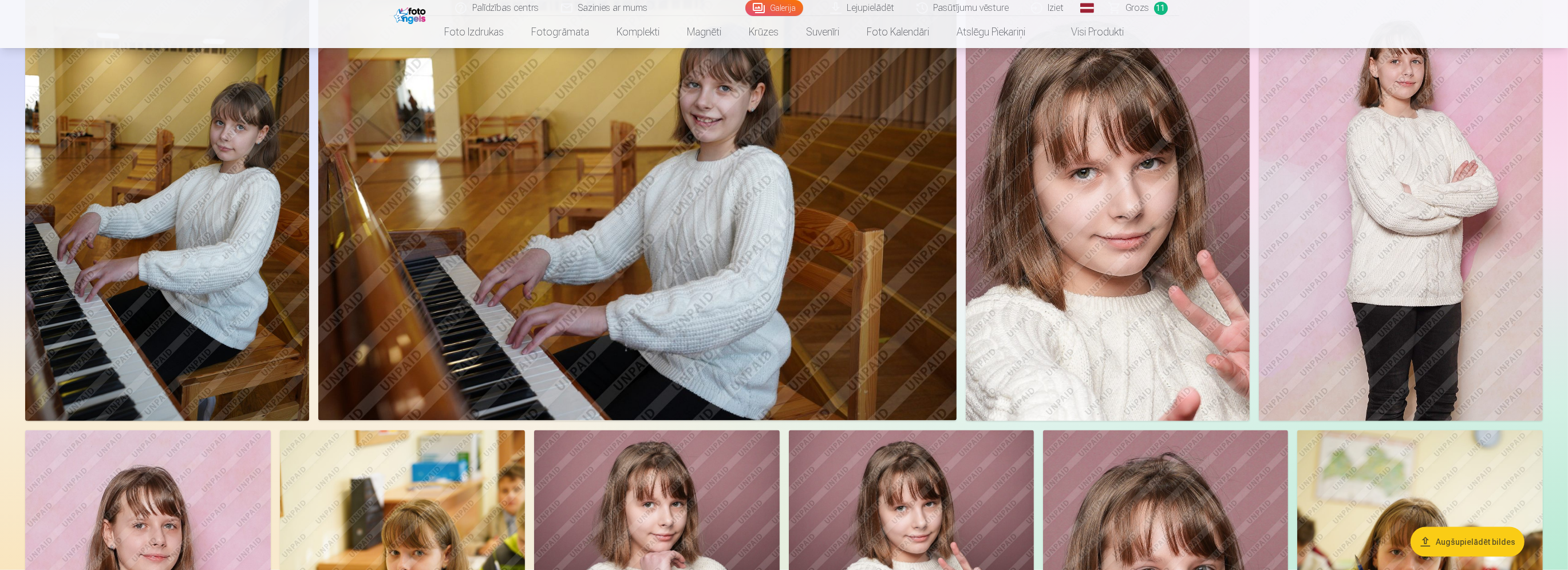
scroll to position [2803, 0]
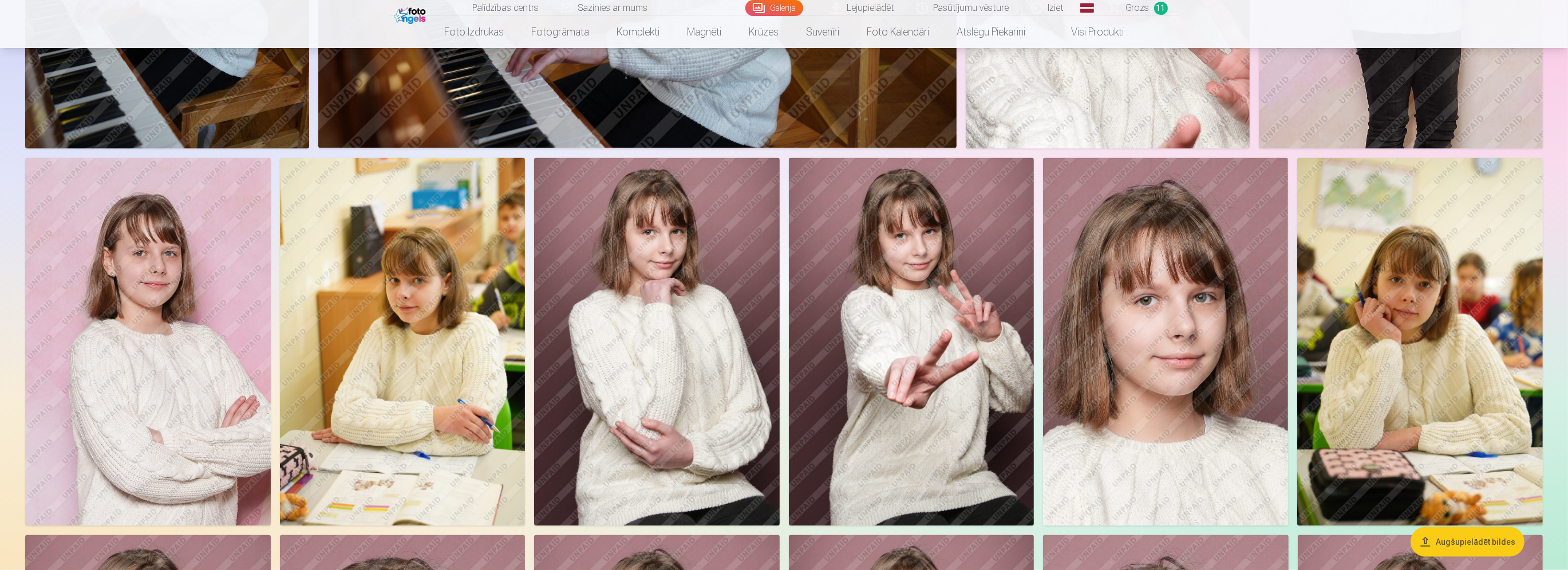
click at [719, 313] on img at bounding box center [656, 341] width 245 height 368
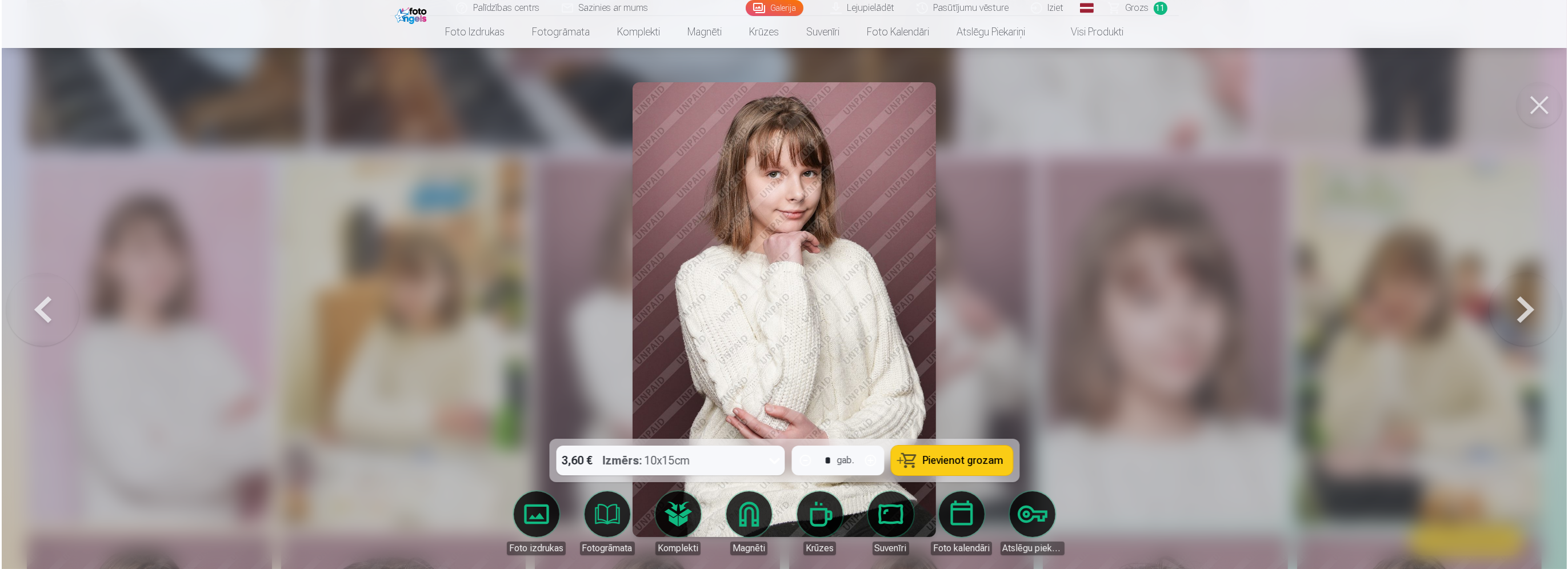
scroll to position [2803, 0]
click at [986, 455] on span "Pievienot grozam" at bounding box center [963, 460] width 81 height 10
click at [1147, 329] on div at bounding box center [784, 284] width 1568 height 569
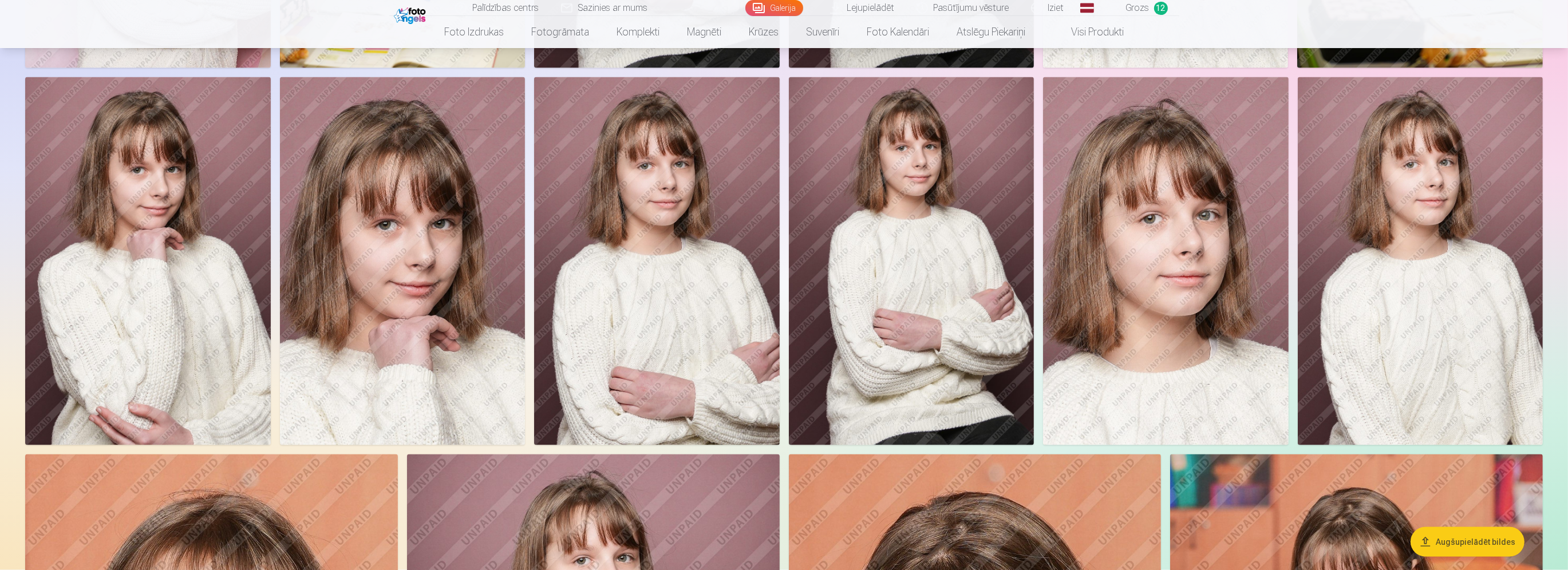
scroll to position [3661, 0]
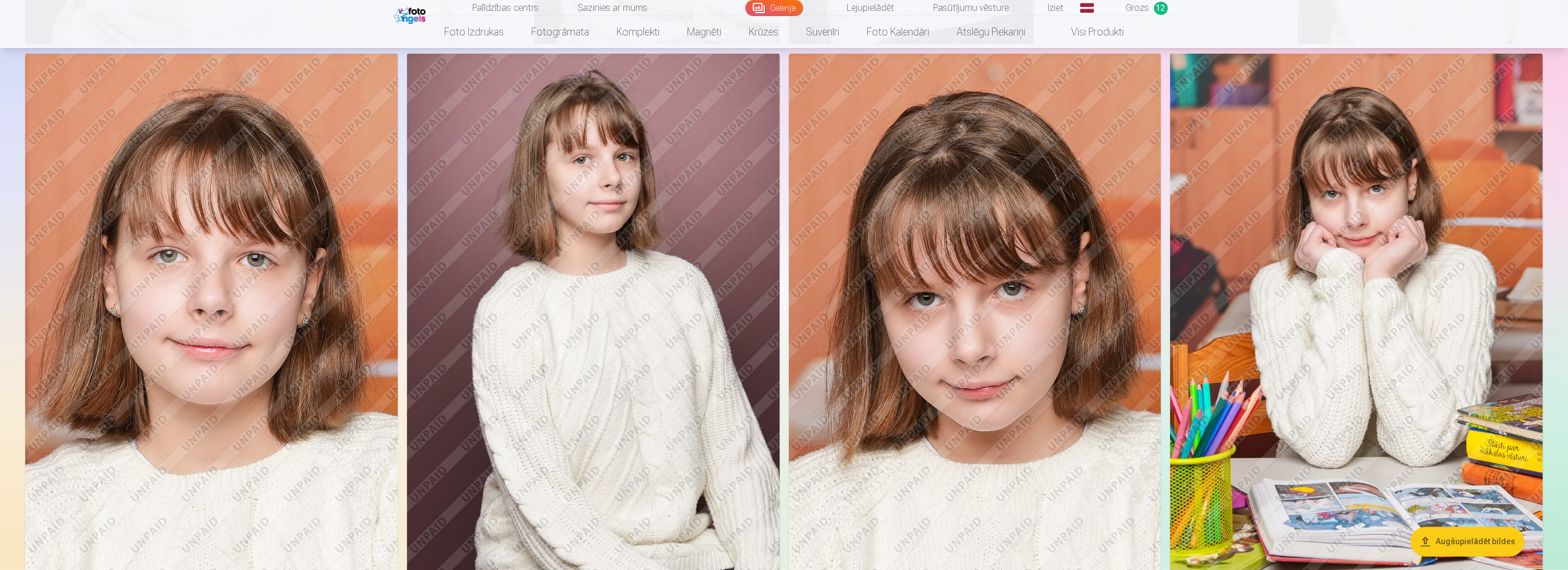
click at [639, 305] on img at bounding box center [593, 333] width 373 height 559
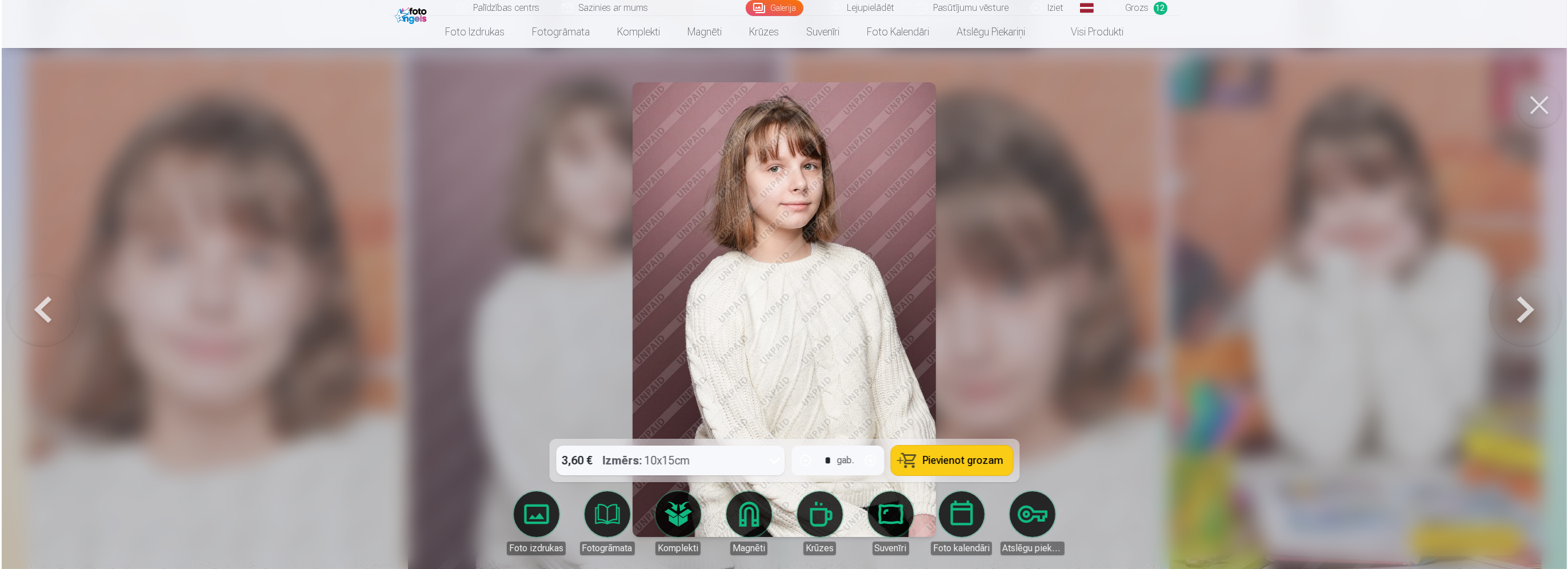
scroll to position [3660, 0]
click at [966, 461] on span "Pievienot grozam" at bounding box center [963, 460] width 81 height 10
click at [1307, 311] on div at bounding box center [784, 284] width 1568 height 569
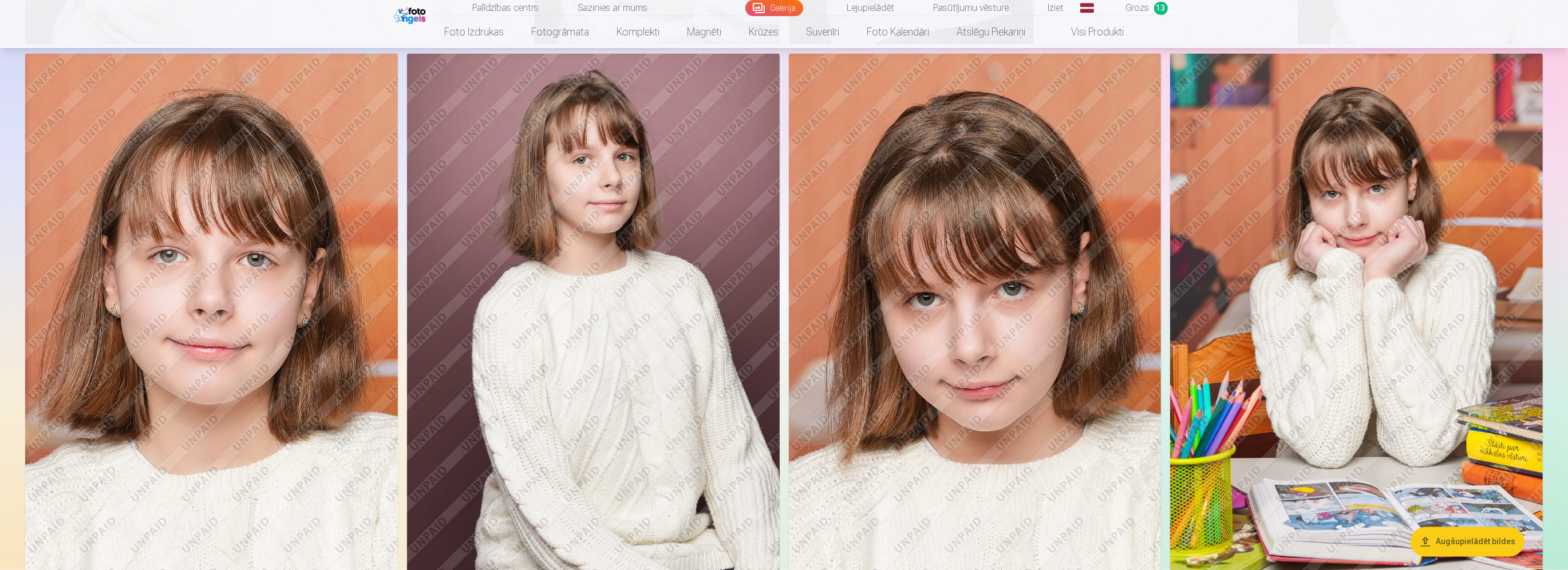
click at [1125, 6] on link "Grozs 13" at bounding box center [1139, 8] width 81 height 16
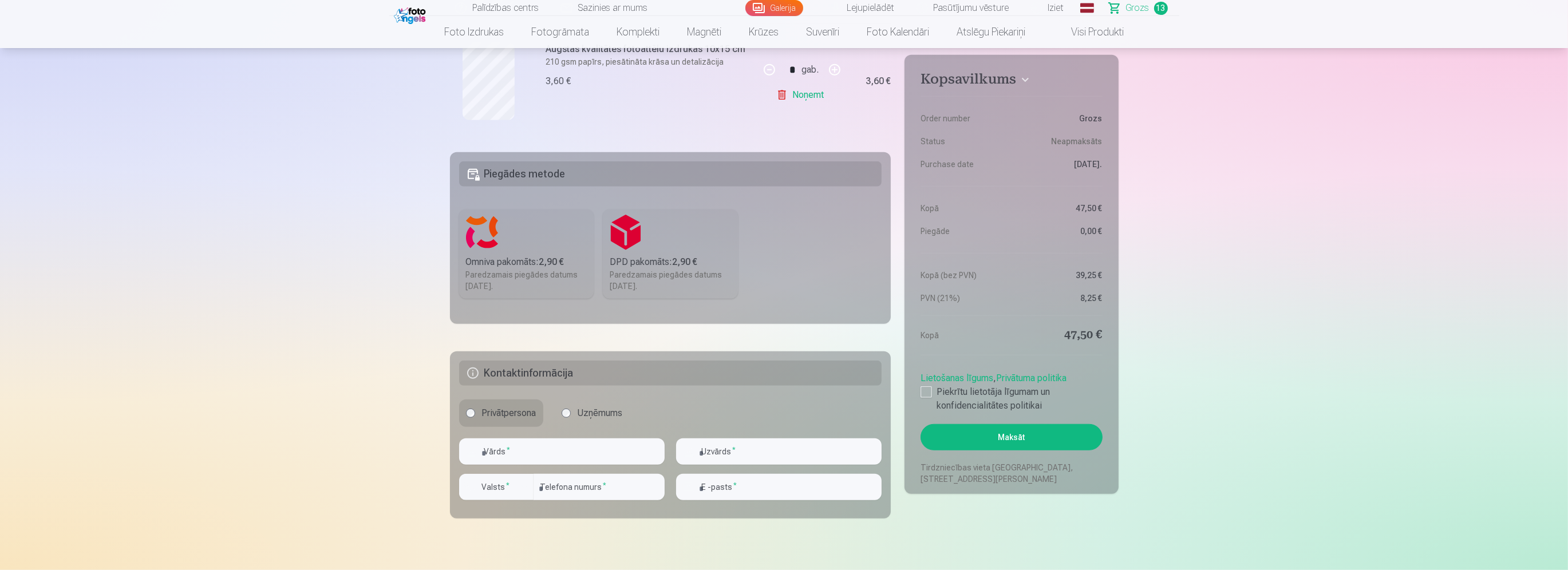
scroll to position [1602, 0]
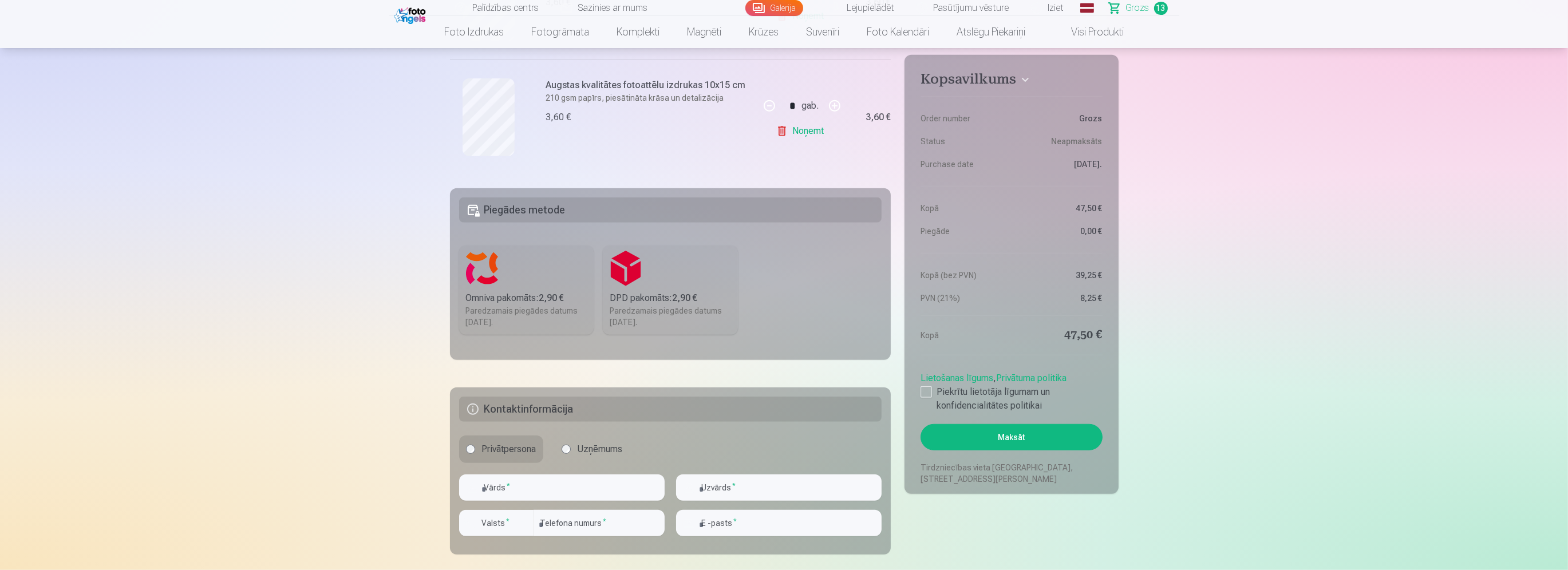
click at [560, 272] on label "Omniva pakomāts : 2,90 € Paredzamais piegādes datums 25.10.2025." at bounding box center [526, 290] width 135 height 89
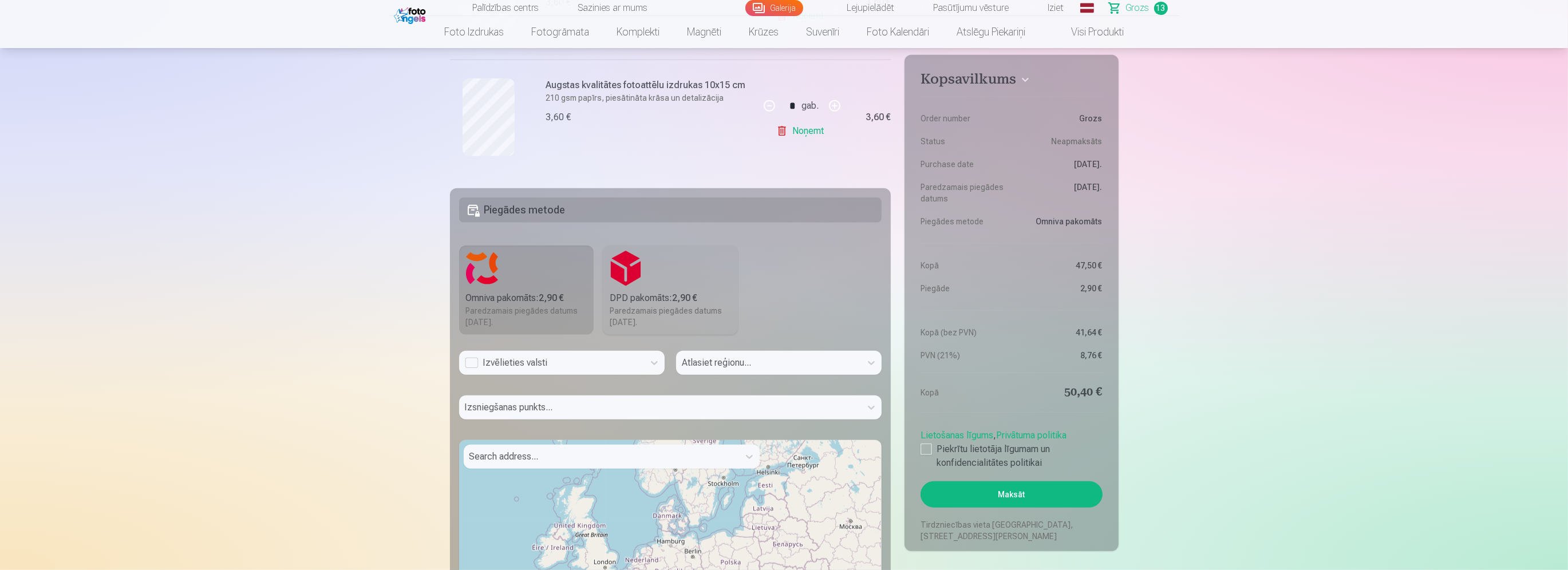
click at [634, 366] on div "Izvēlieties valsti" at bounding box center [551, 363] width 173 height 14
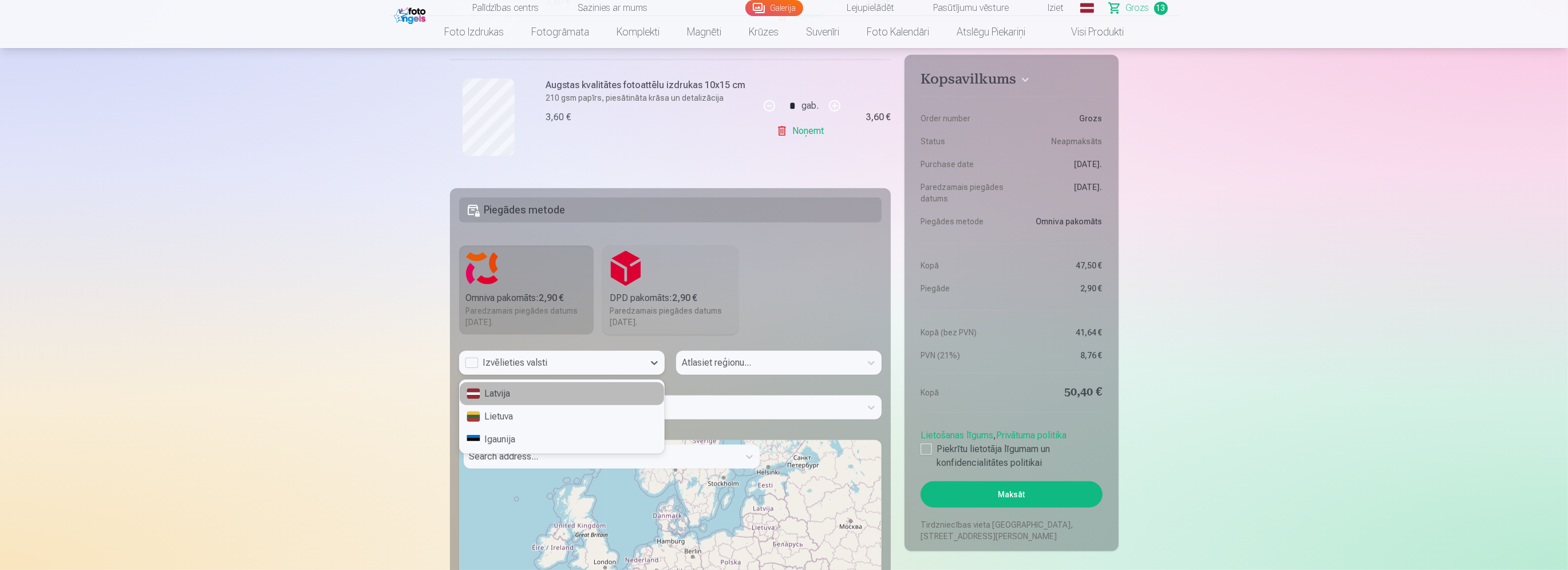
click at [617, 391] on div "Latvija" at bounding box center [561, 393] width 204 height 23
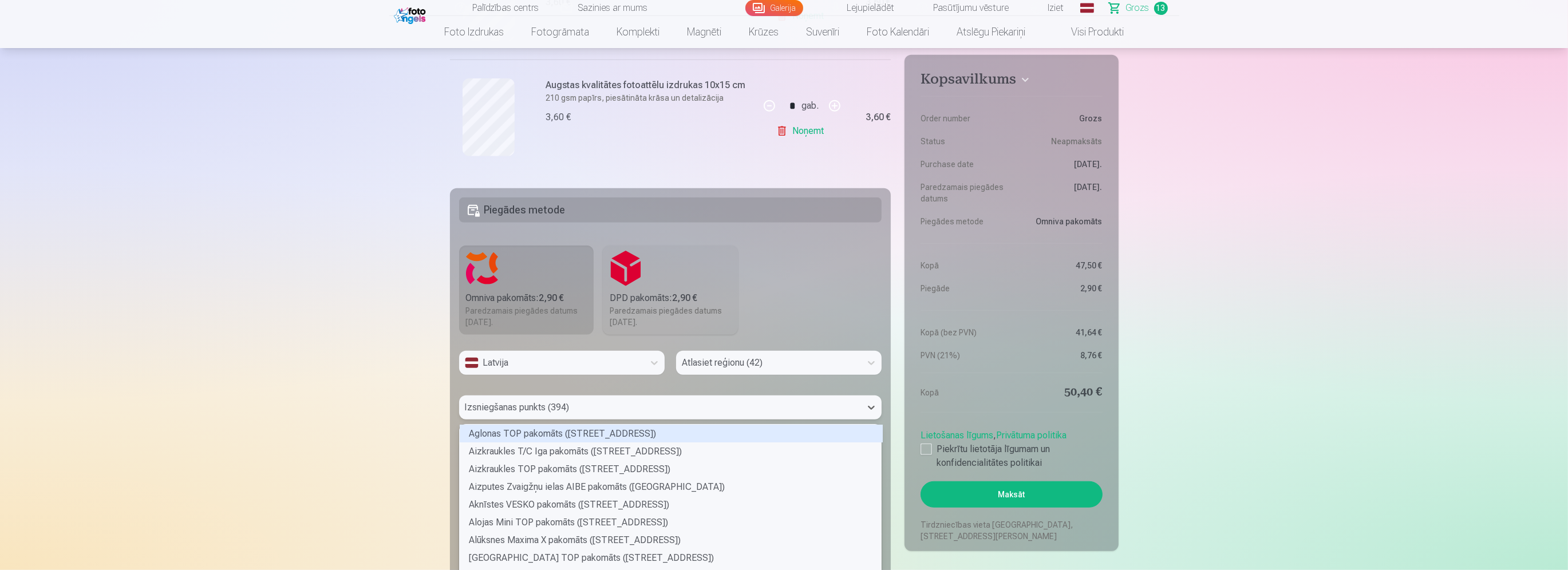
scroll to position [1631, 0]
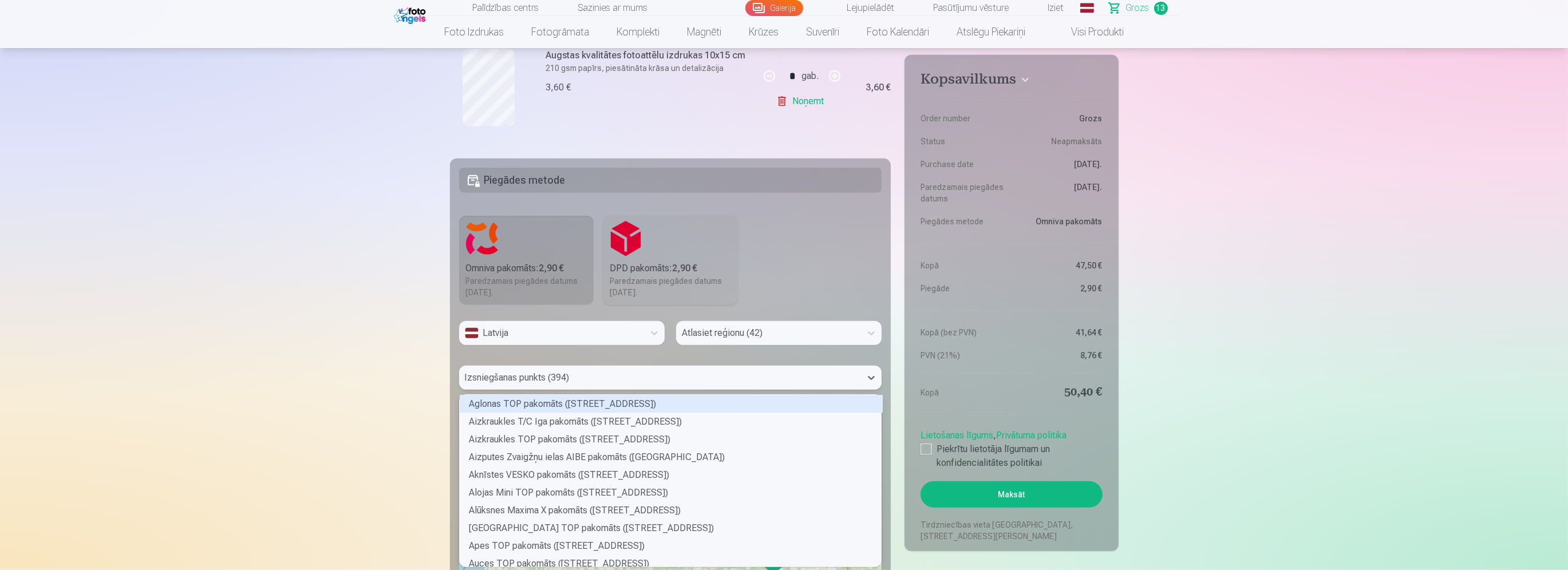
click at [620, 390] on div "394 results available. Use Up and Down to choose options, press Enter to select…" at bounding box center [670, 377] width 423 height 24
type input "*"
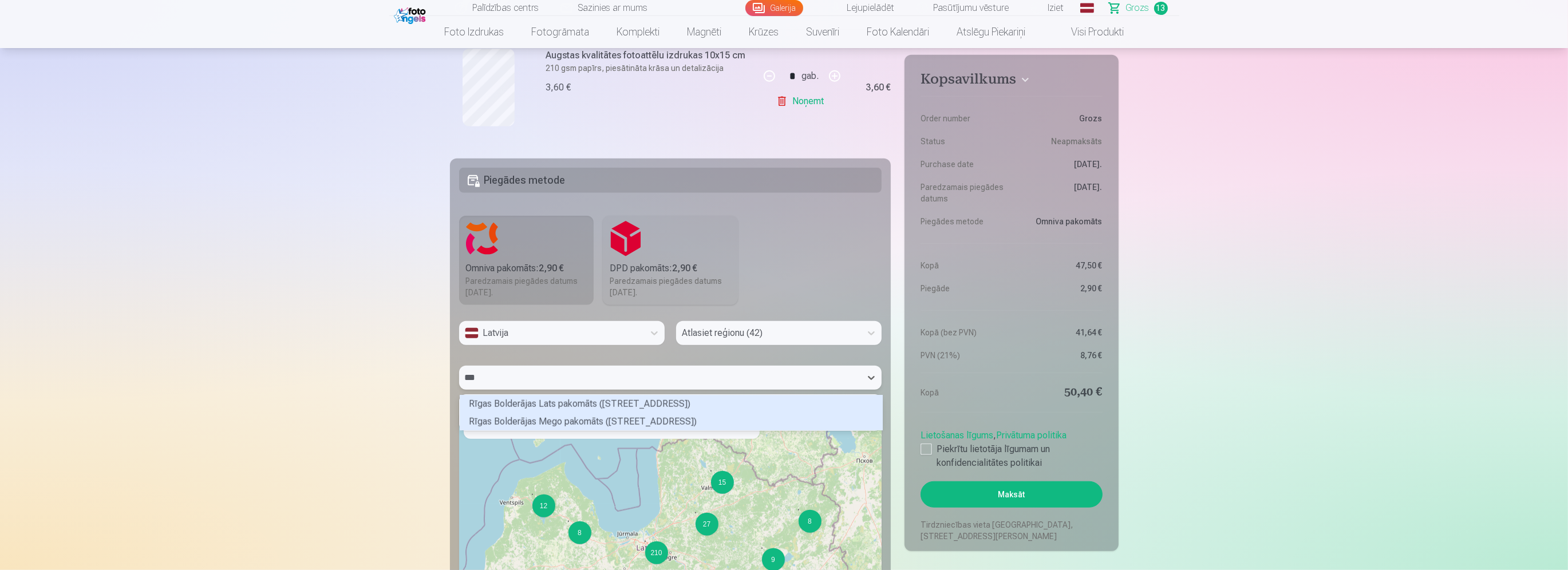
scroll to position [32, 419]
type input "*****"
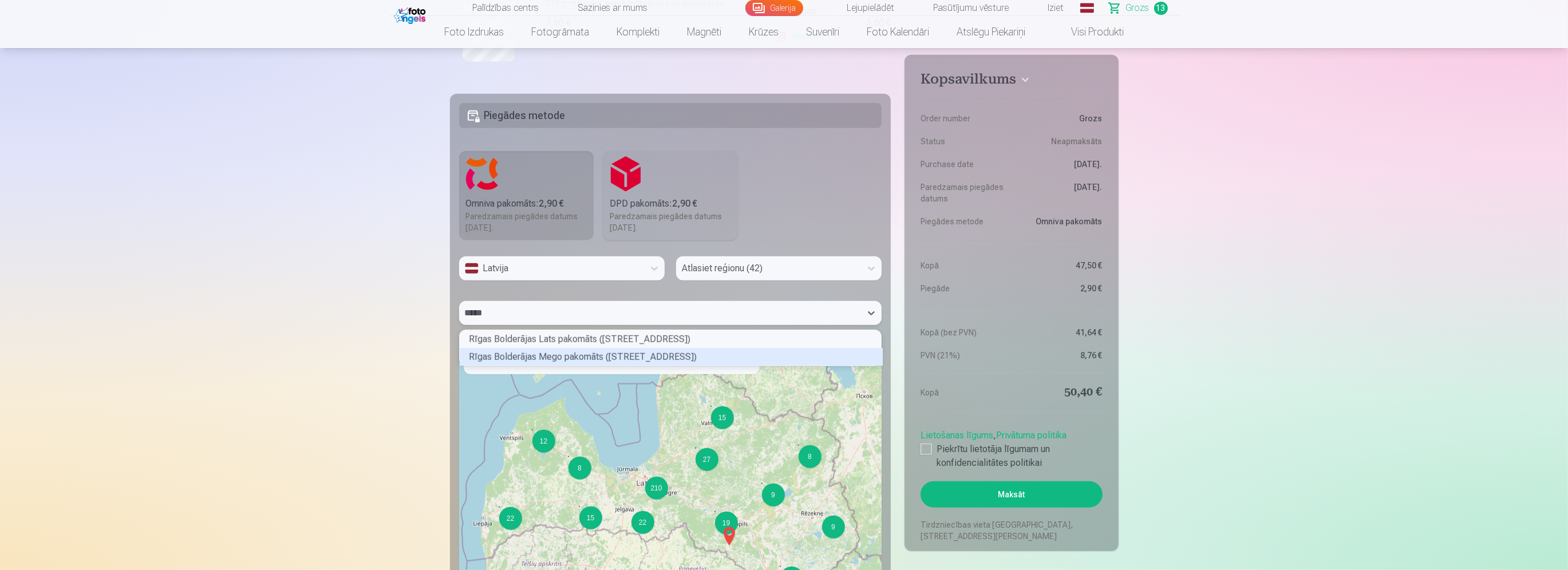
scroll to position [1746, 0]
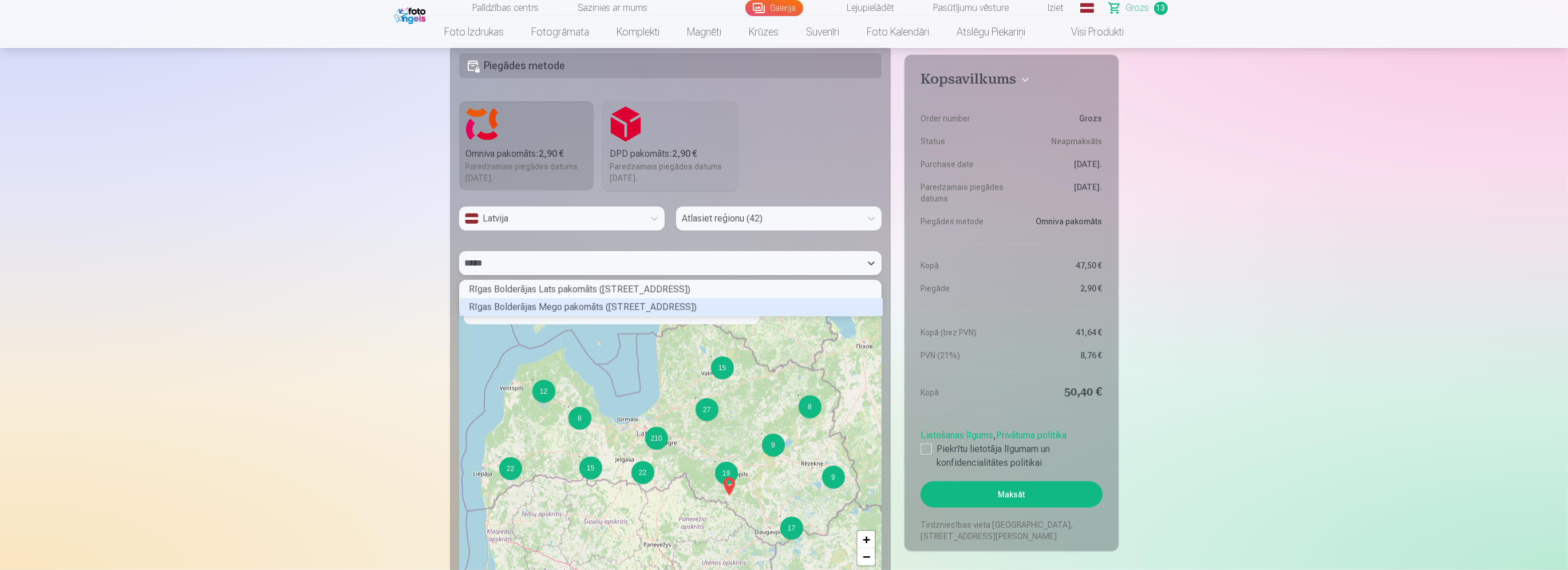
click at [563, 308] on div "Rīgas Bolderājas Mego pakomāts (Gobas iela 13)" at bounding box center [671, 306] width 423 height 18
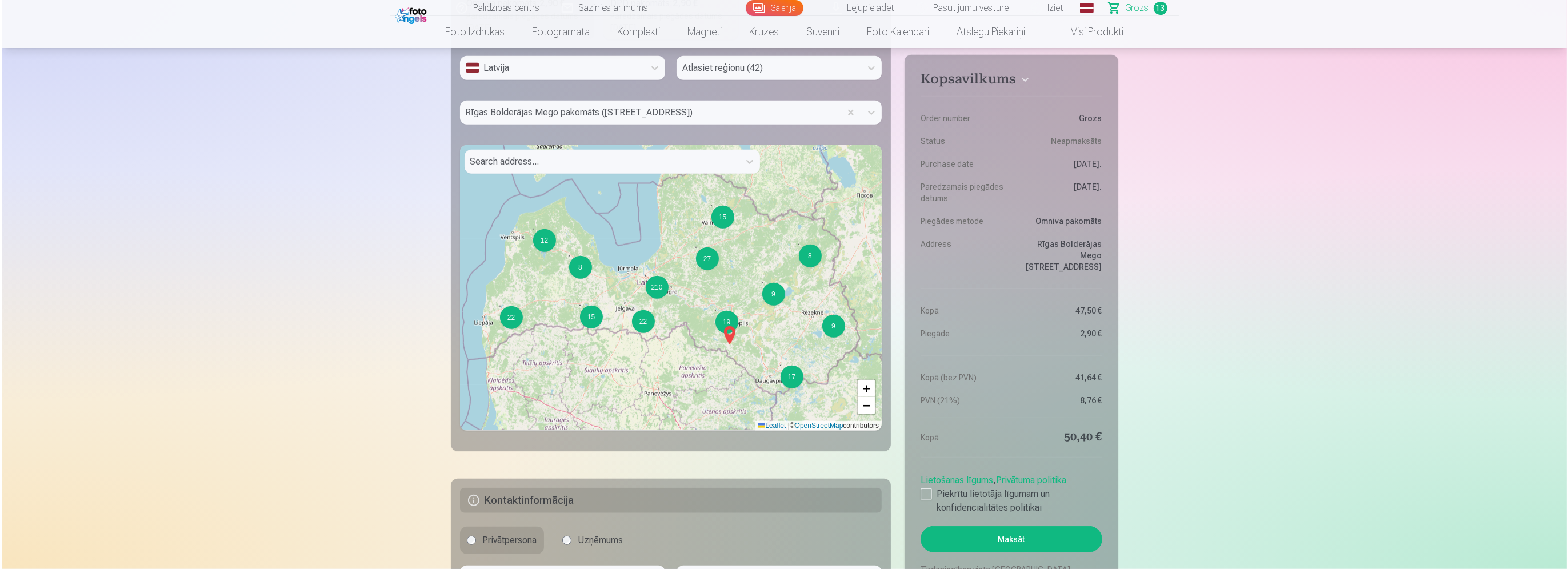
scroll to position [2028, 0]
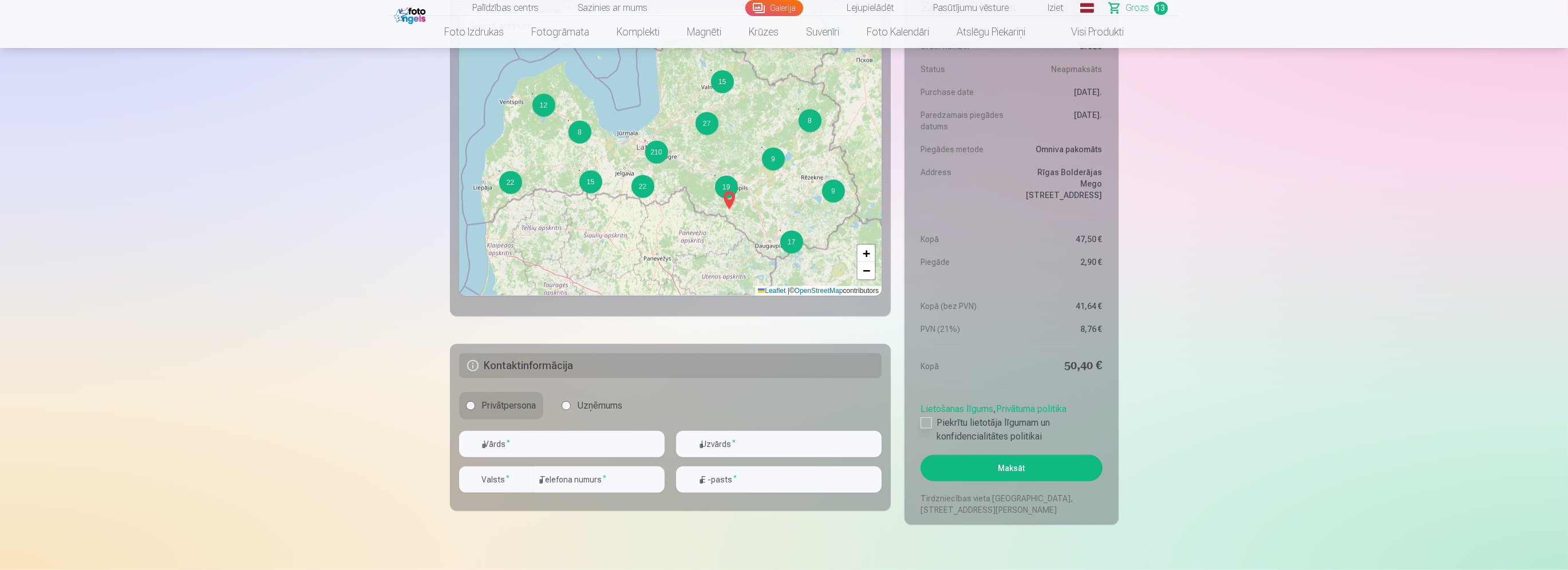
click at [927, 423] on div at bounding box center [926, 423] width 11 height 11
click at [582, 449] on input "text" at bounding box center [561, 444] width 206 height 27
type input "**********"
type input "********"
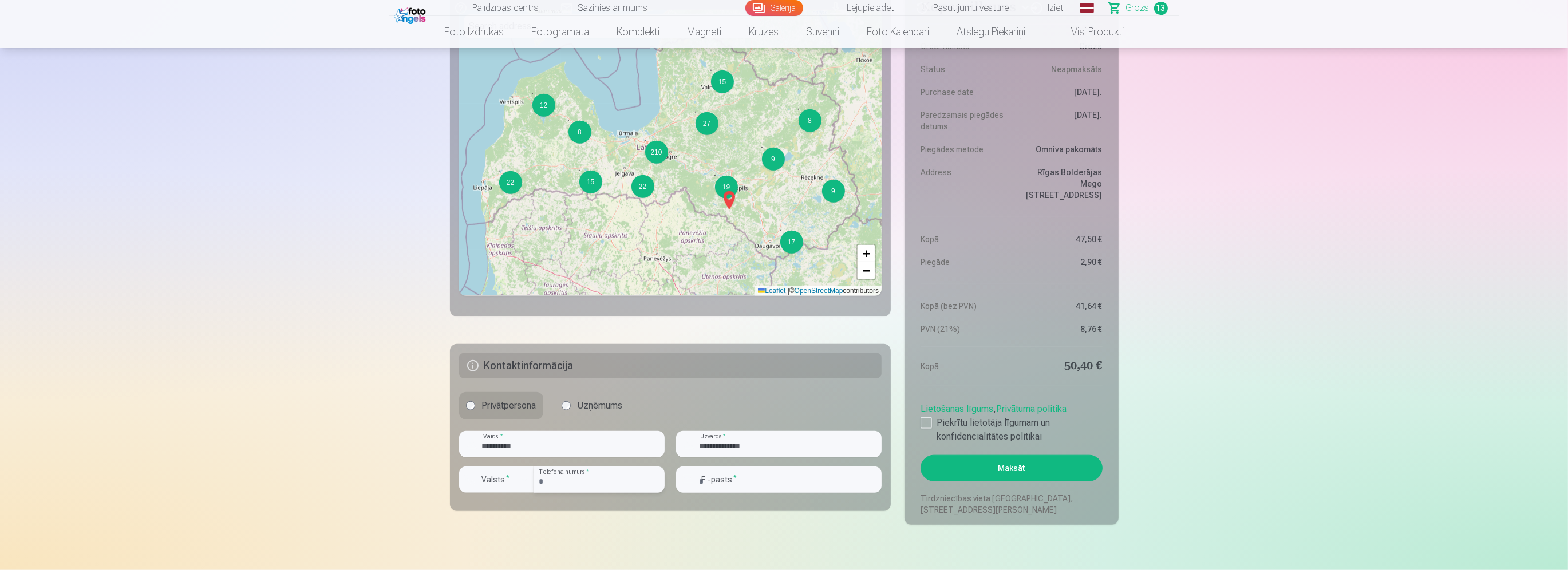
type input "**********"
click at [985, 460] on button "Maksāt" at bounding box center [1011, 468] width 182 height 27
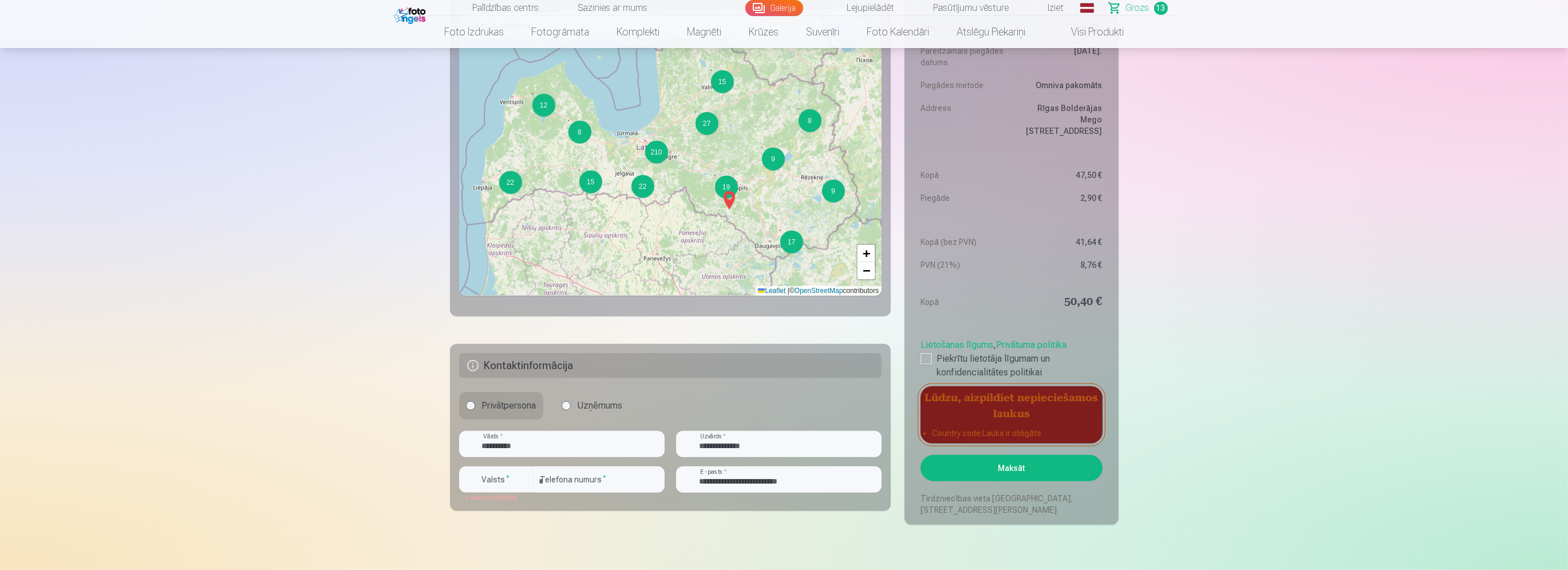
click at [972, 423] on div "Lūdzu, aizpildiet nepieciešamos laukus Country code : Lauks ir obligāts" at bounding box center [1011, 415] width 182 height 57
click at [507, 476] on sup "*" at bounding box center [508, 477] width 4 height 8
click at [505, 509] on div "+371" at bounding box center [502, 506] width 23 height 14
click at [1011, 468] on button "Maksāt" at bounding box center [1011, 468] width 182 height 27
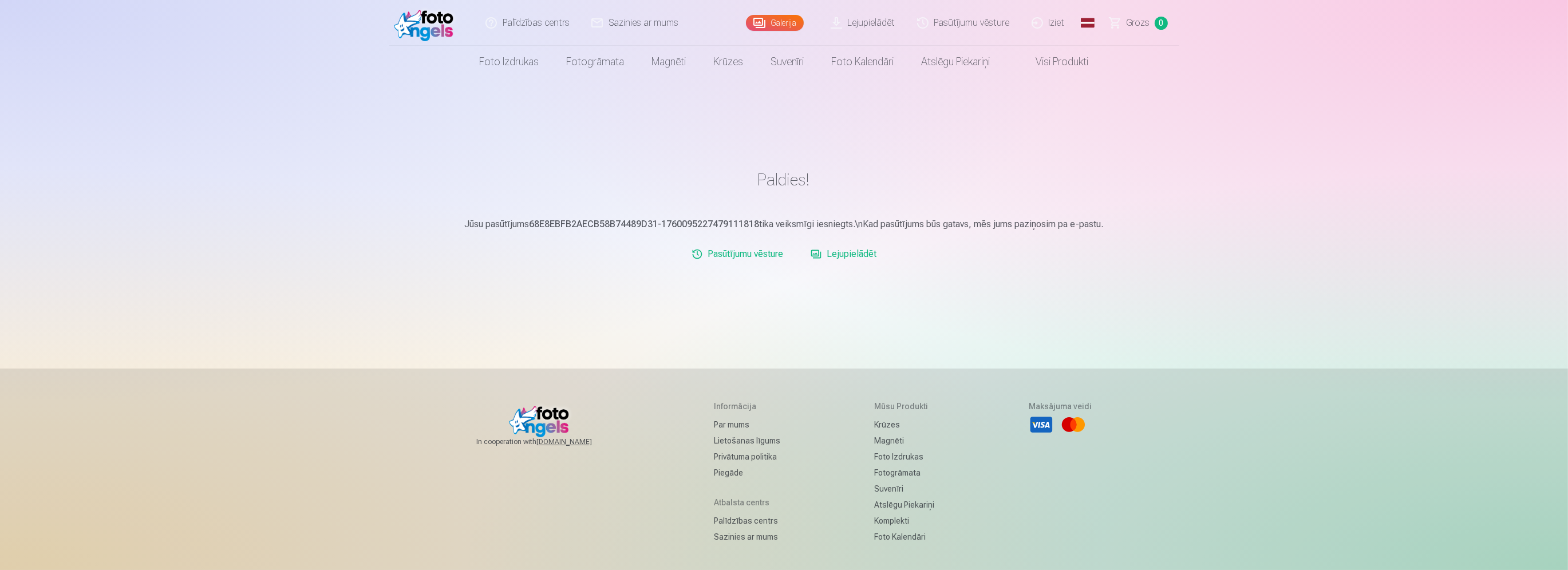
click at [1149, 30] on link "Grozs 0" at bounding box center [1139, 22] width 80 height 46
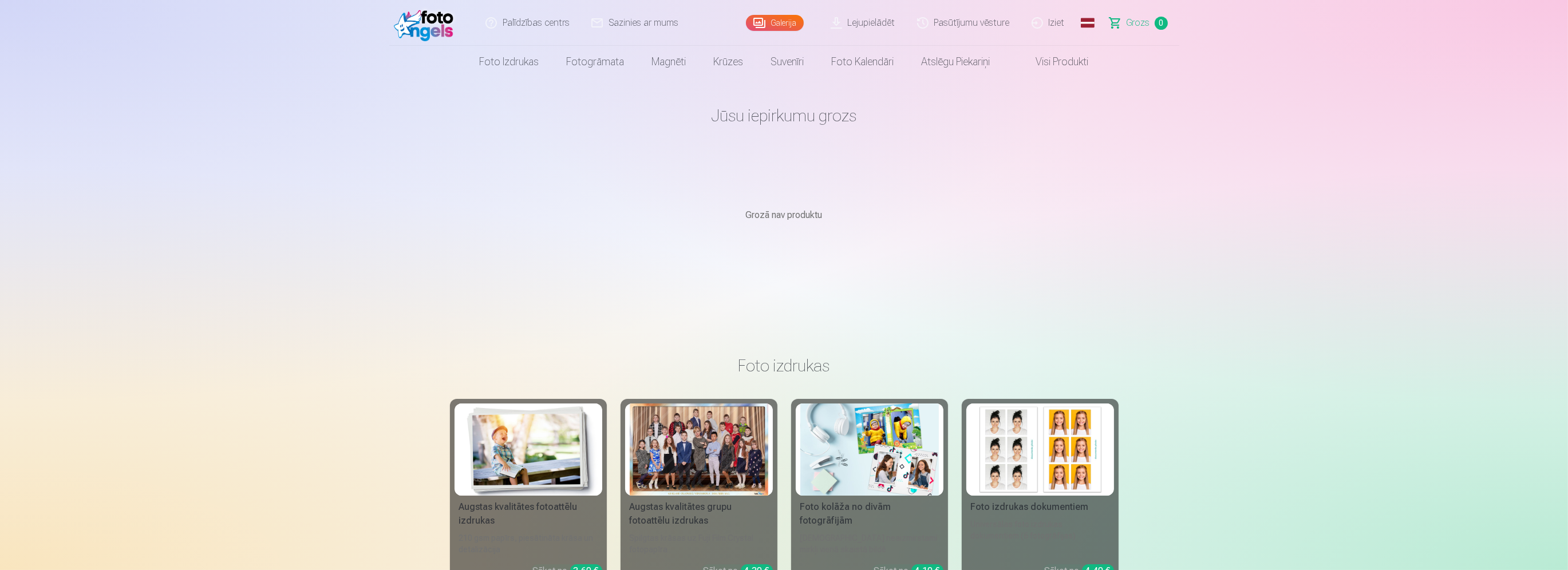
click at [1043, 21] on link "Iziet" at bounding box center [1049, 22] width 55 height 46
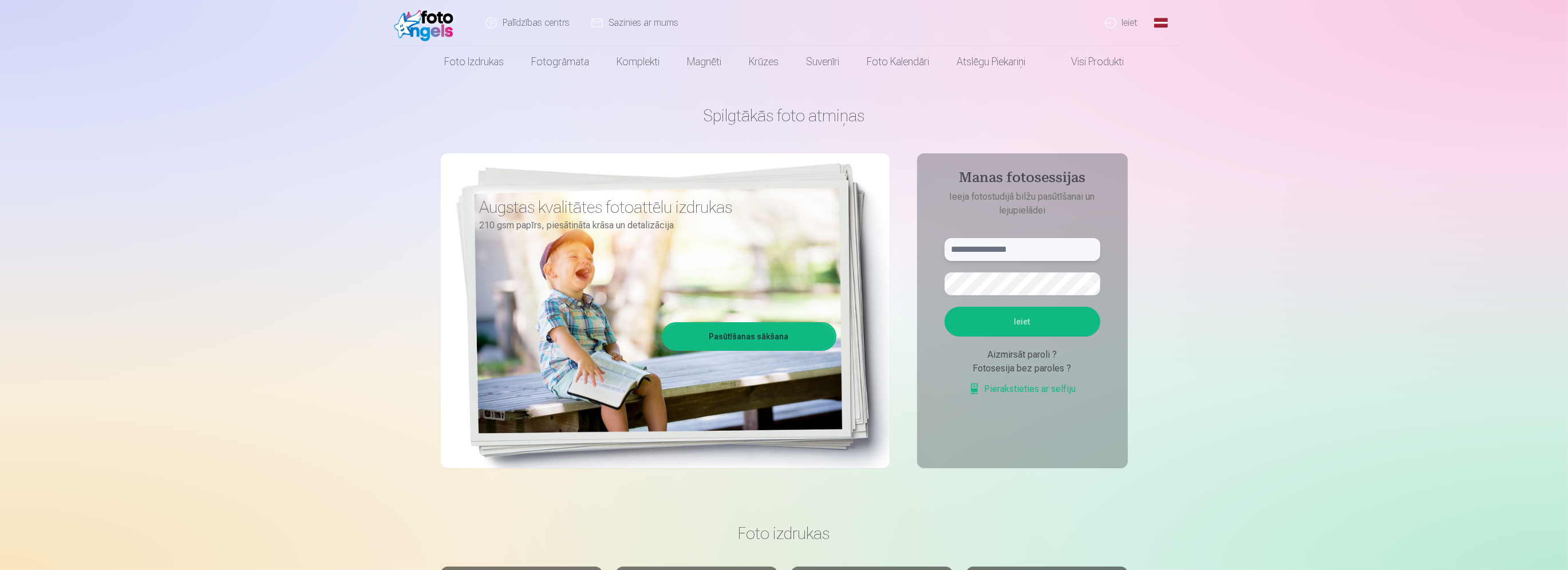
click at [1047, 252] on input "text" at bounding box center [1022, 249] width 156 height 23
type input "**********"
click at [944, 306] on button "Ieiet" at bounding box center [1022, 321] width 156 height 29
